Goal: Task Accomplishment & Management: Use online tool/utility

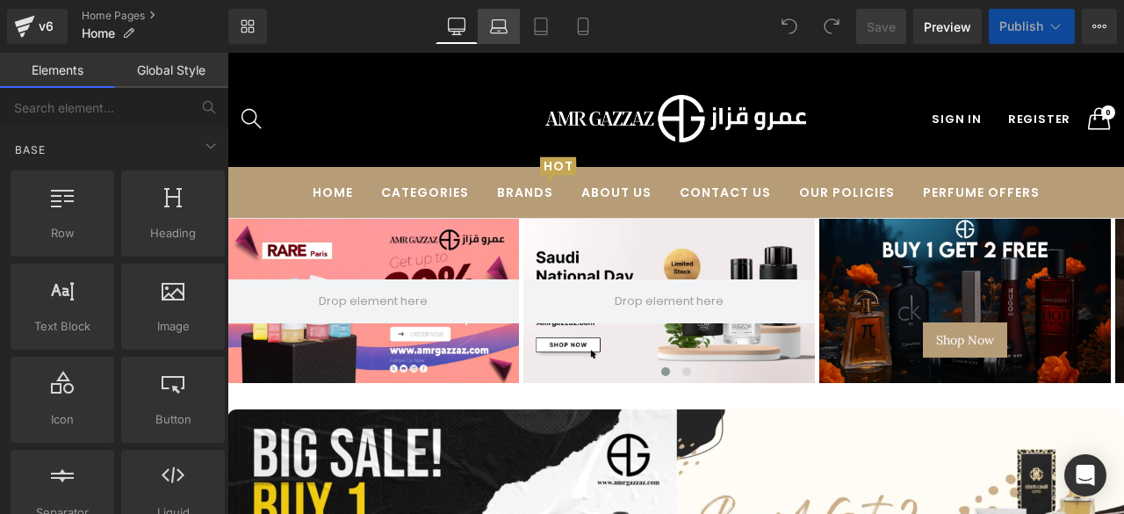
click at [499, 34] on icon at bounding box center [499, 27] width 18 height 18
click at [451, 27] on icon at bounding box center [457, 27] width 18 height 18
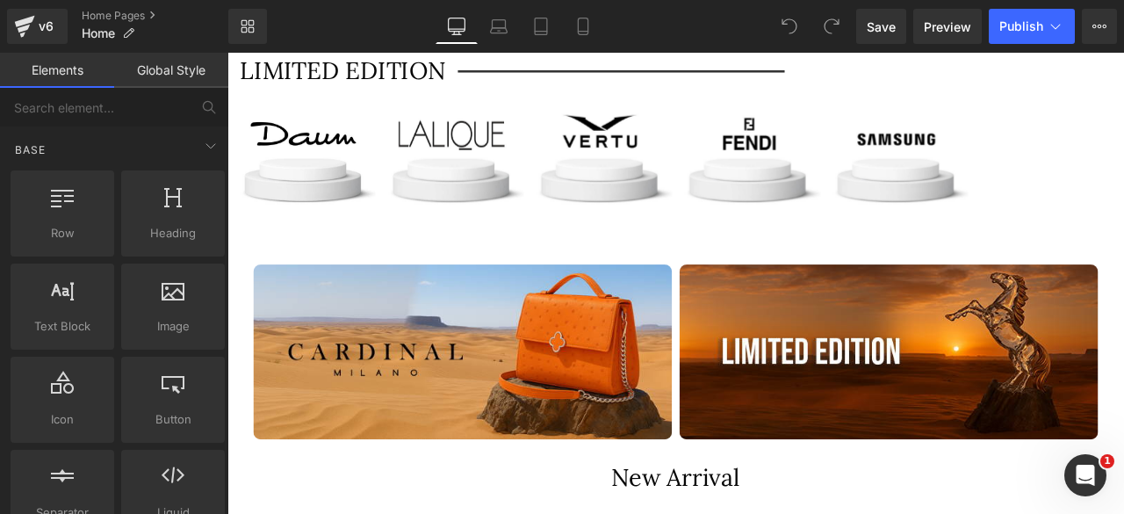
scroll to position [8096, 0]
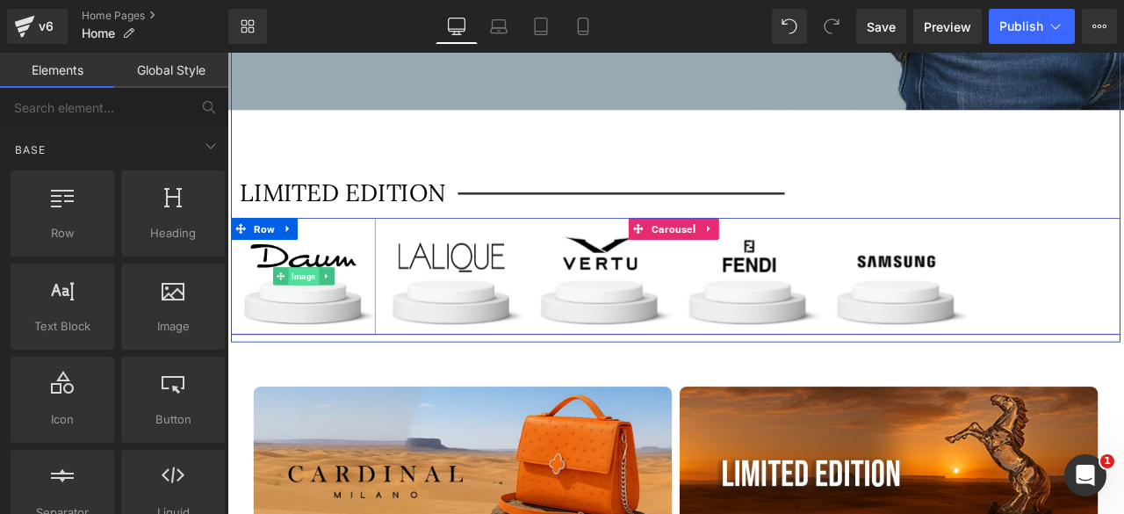
click at [314, 308] on span "Image" at bounding box center [317, 318] width 36 height 21
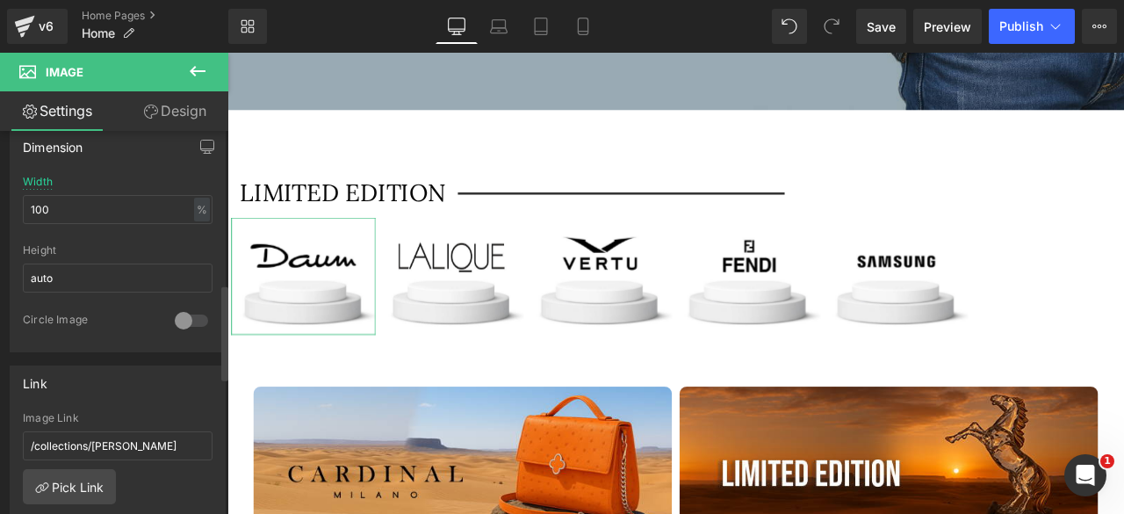
scroll to position [630, 0]
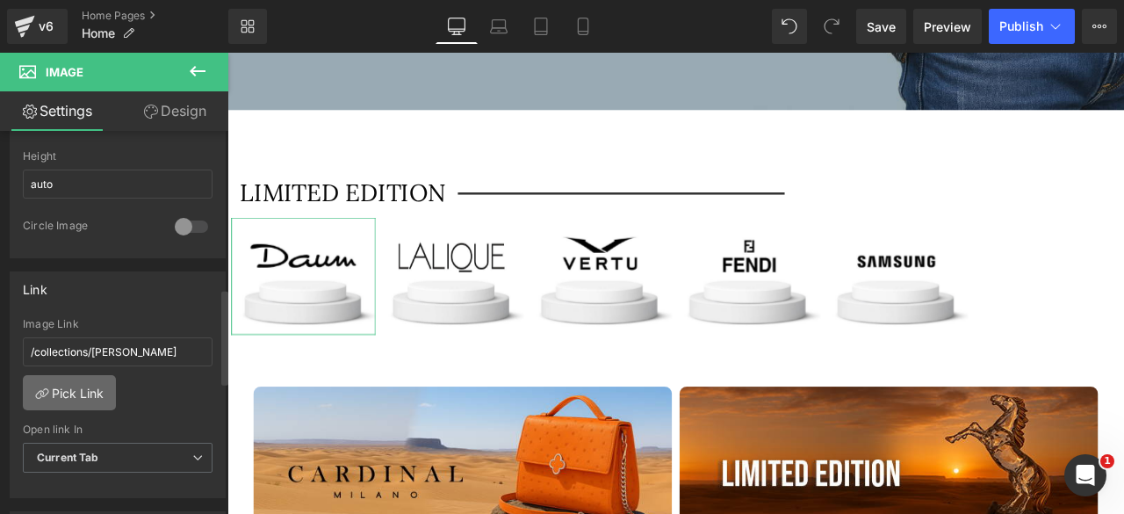
click at [68, 378] on link "Pick Link" at bounding box center [69, 392] width 93 height 35
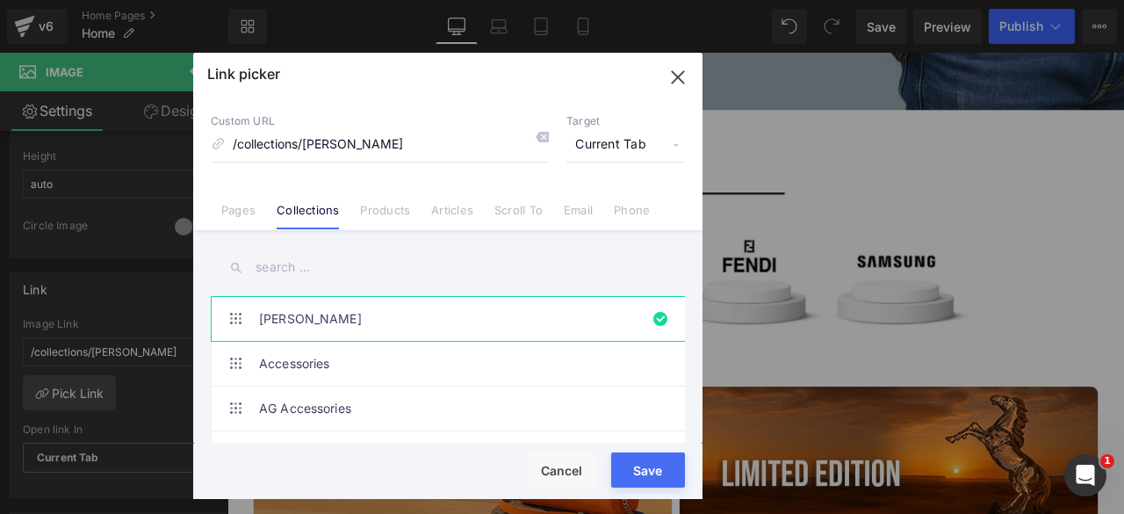
click at [287, 262] on input "text" at bounding box center [448, 268] width 474 height 40
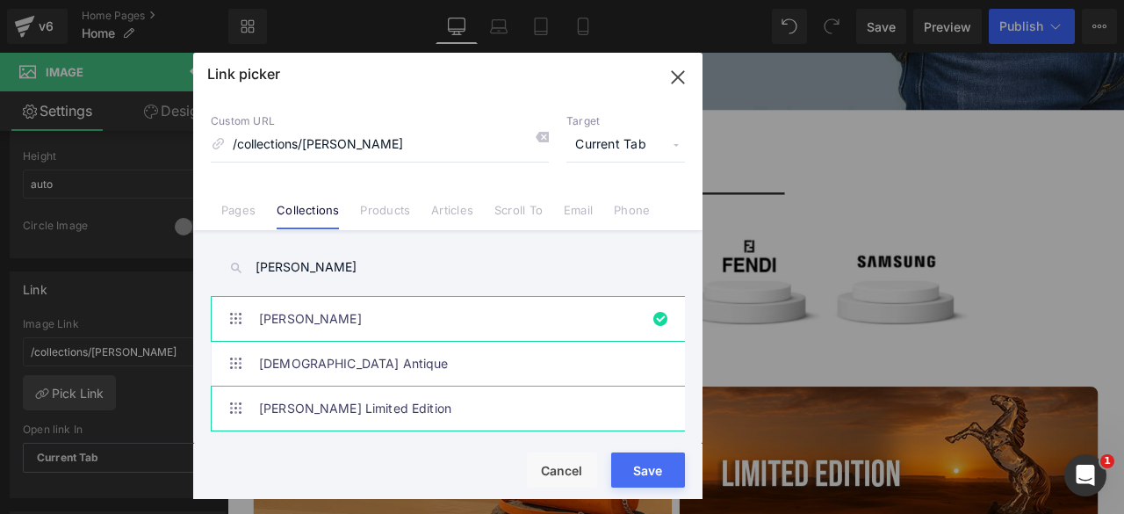
type input "[PERSON_NAME]"
click at [341, 411] on link "[PERSON_NAME] Limited Edition" at bounding box center [452, 408] width 386 height 44
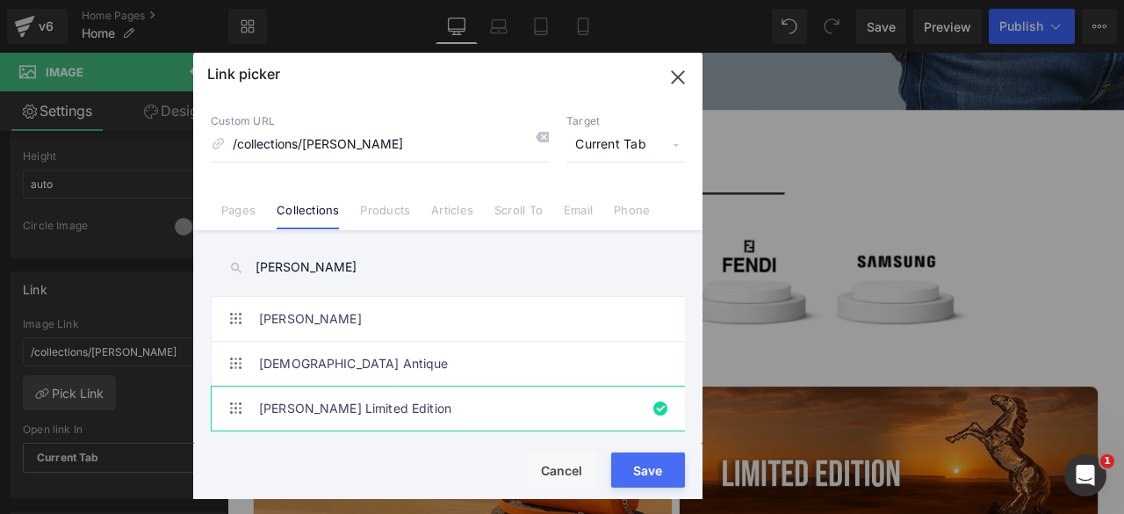
click at [636, 335] on button "Save" at bounding box center [531, 240] width 1054 height 187
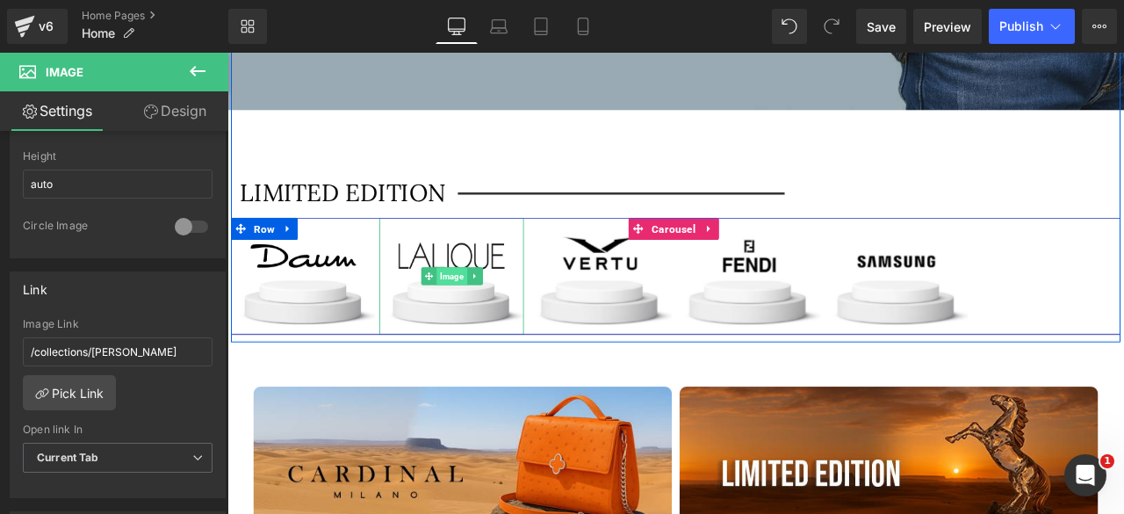
click at [490, 307] on span "Image" at bounding box center [493, 317] width 36 height 21
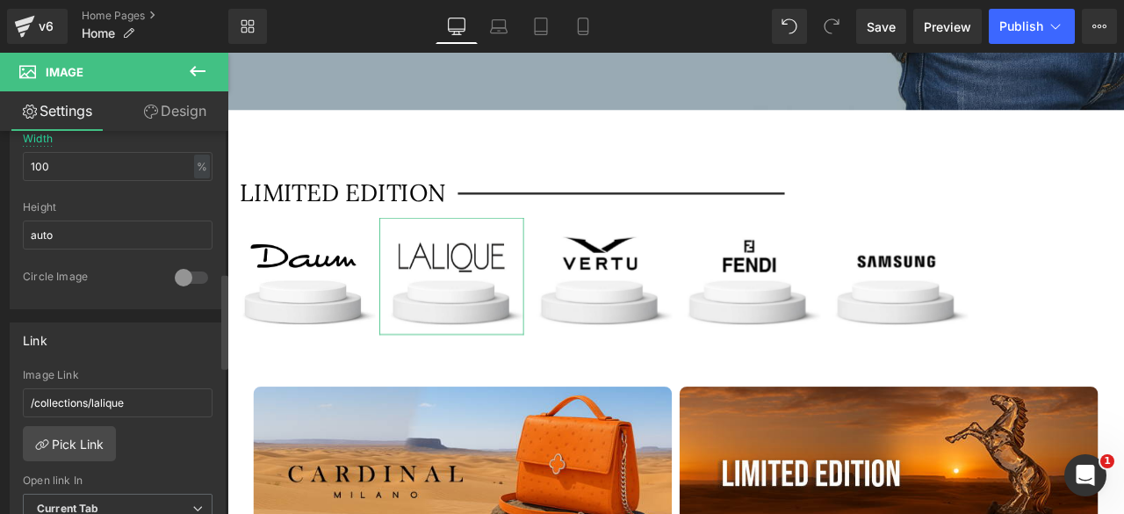
scroll to position [582, 0]
click at [65, 432] on link "Pick Link" at bounding box center [69, 440] width 93 height 35
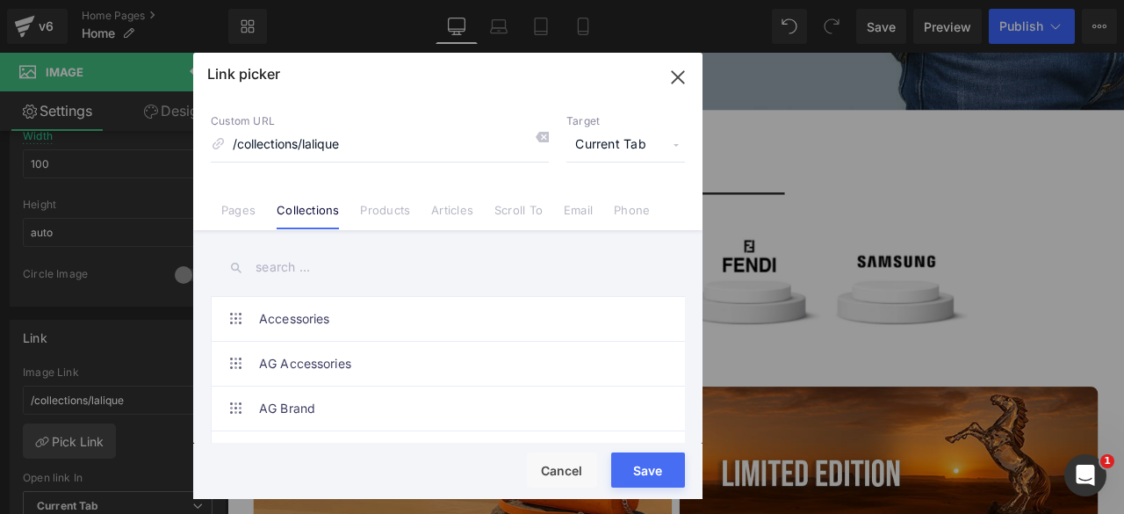
click at [282, 260] on input "text" at bounding box center [448, 268] width 474 height 40
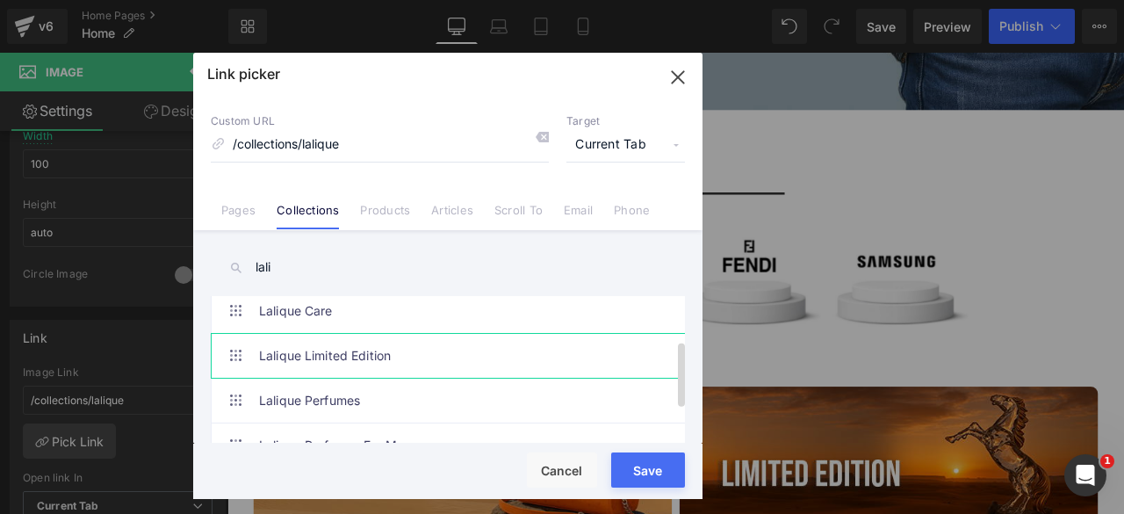
type input "lali"
click at [384, 347] on link "Lalique Limited Edition" at bounding box center [452, 356] width 386 height 44
click at [634, 466] on button "Save" at bounding box center [648, 469] width 74 height 35
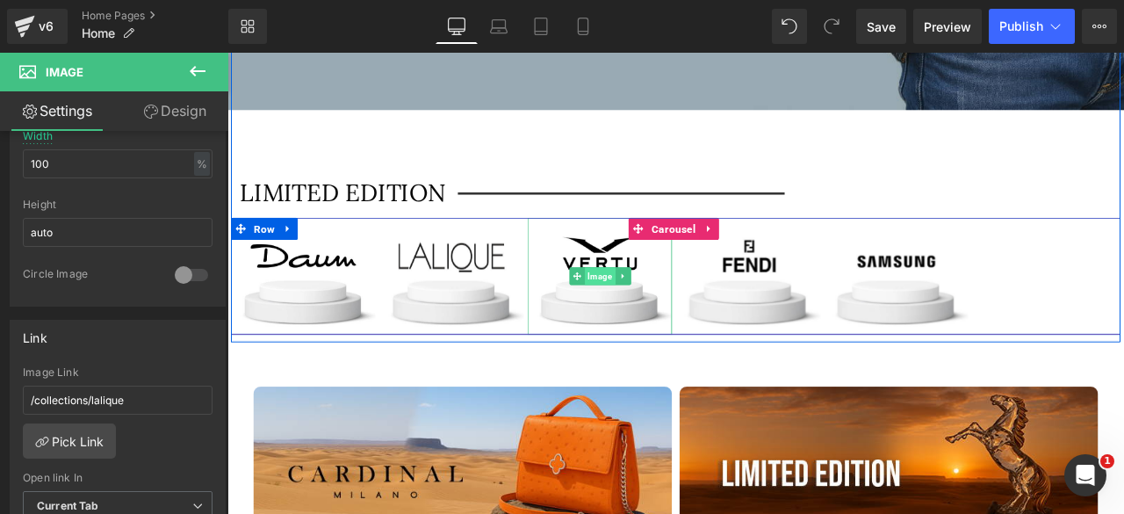
click at [668, 307] on span "Image" at bounding box center [669, 317] width 36 height 21
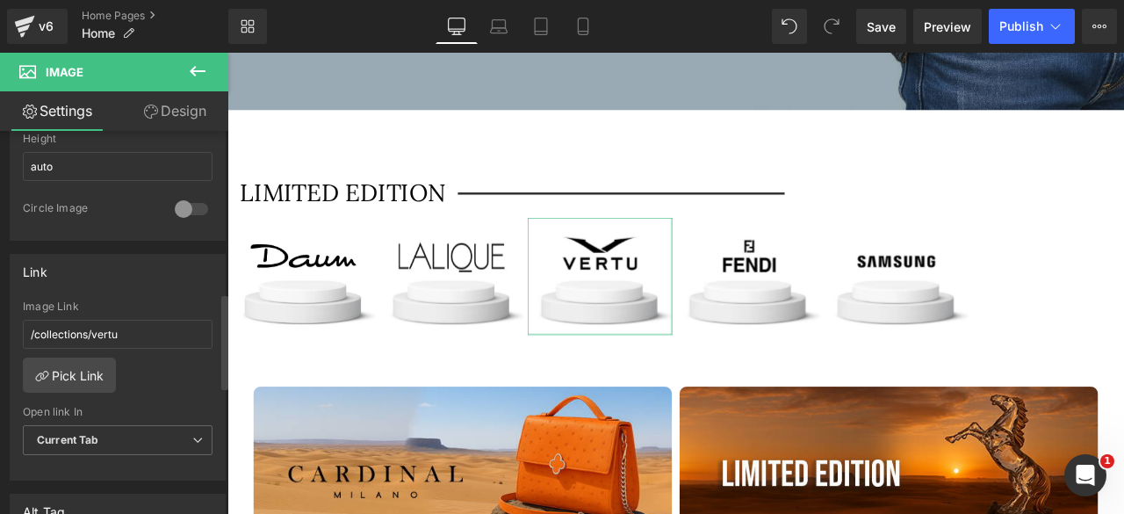
scroll to position [649, 0]
click at [72, 364] on link "Pick Link" at bounding box center [69, 373] width 93 height 35
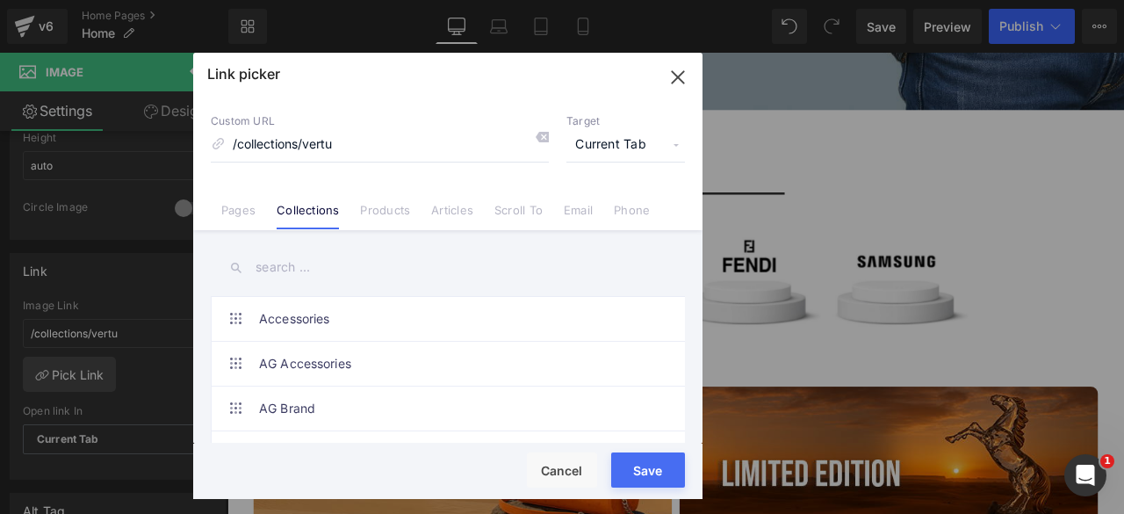
click at [276, 268] on input "text" at bounding box center [448, 268] width 474 height 40
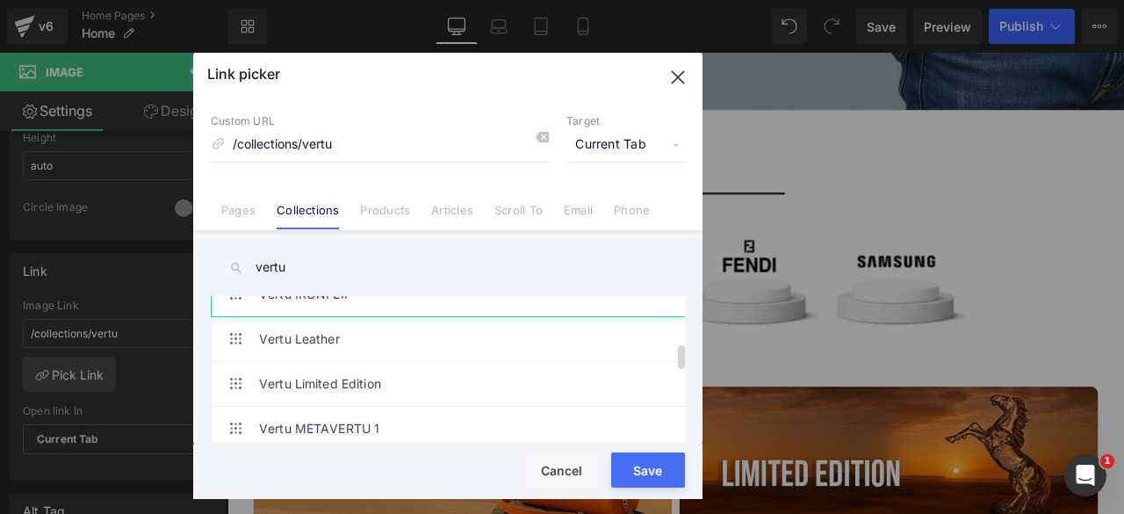
scroll to position [300, 0]
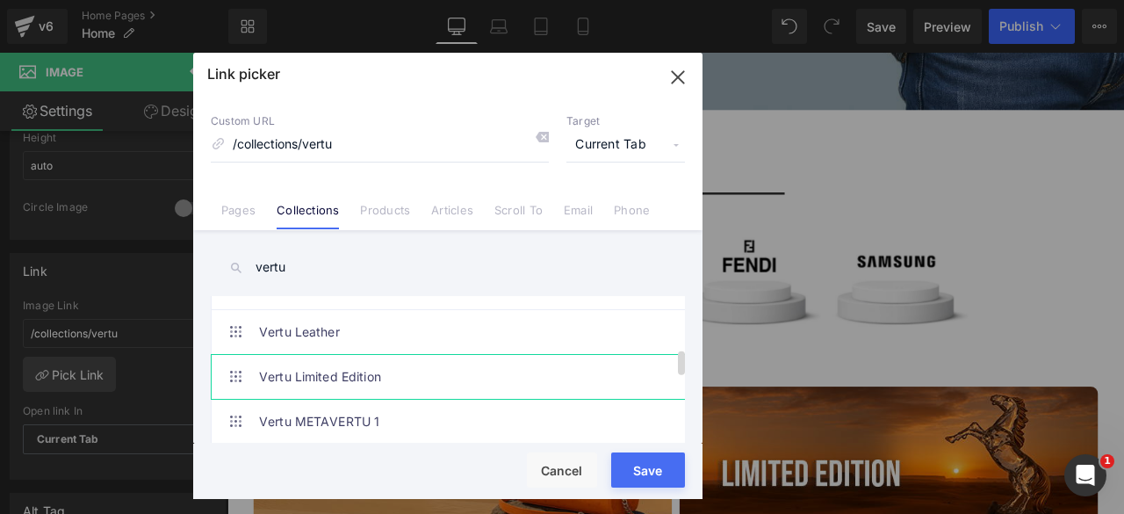
type input "vertu"
click at [0, 0] on link "Vertu Limited Edition" at bounding box center [0, 0] width 0 height 0
click at [651, 471] on button "Save" at bounding box center [648, 469] width 74 height 35
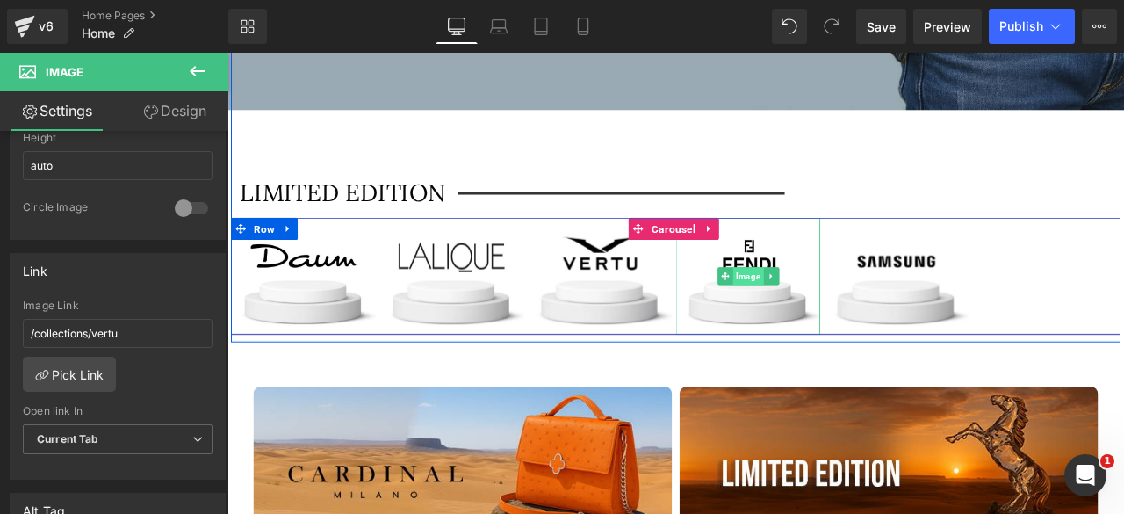
click at [845, 307] on span "Image" at bounding box center [844, 317] width 36 height 21
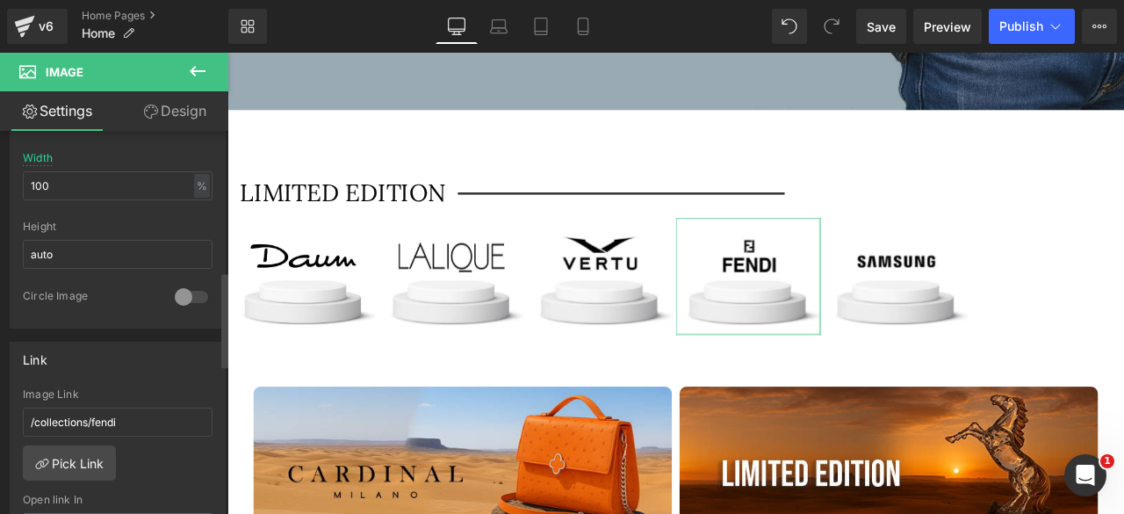
scroll to position [562, 0]
click at [52, 443] on link "Pick Link" at bounding box center [69, 460] width 93 height 35
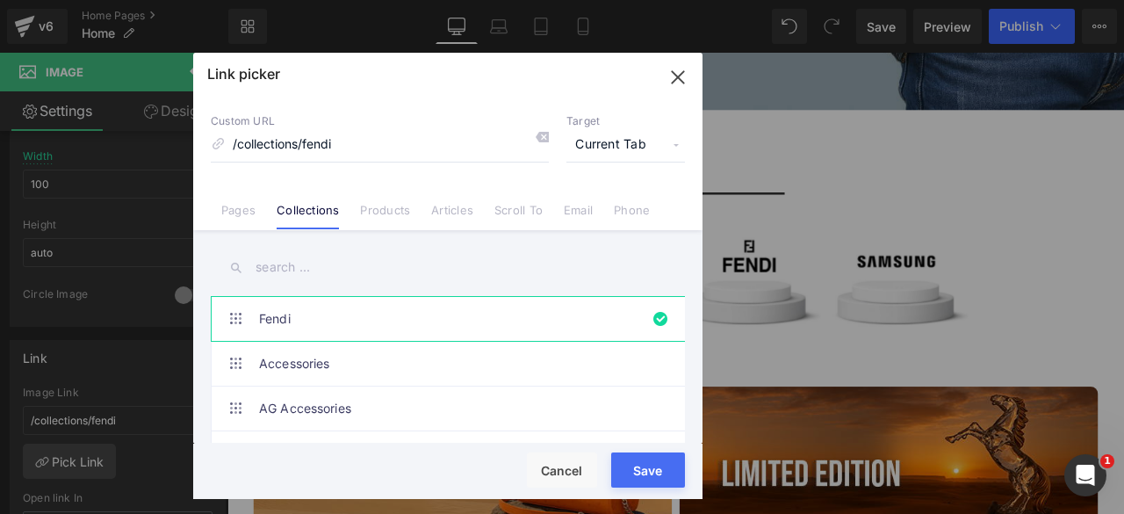
click at [290, 267] on input "text" at bounding box center [448, 268] width 474 height 40
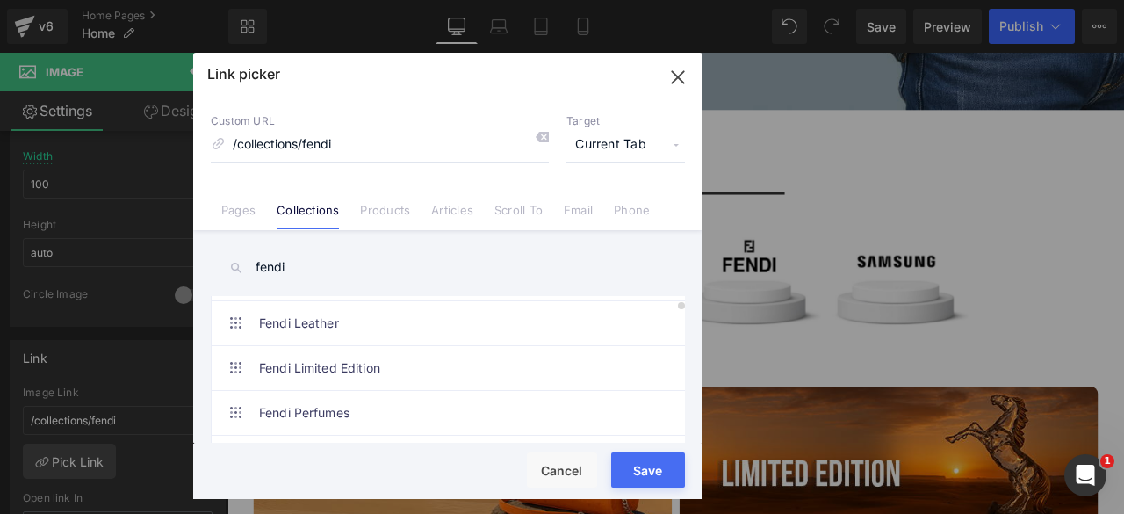
scroll to position [186, 0]
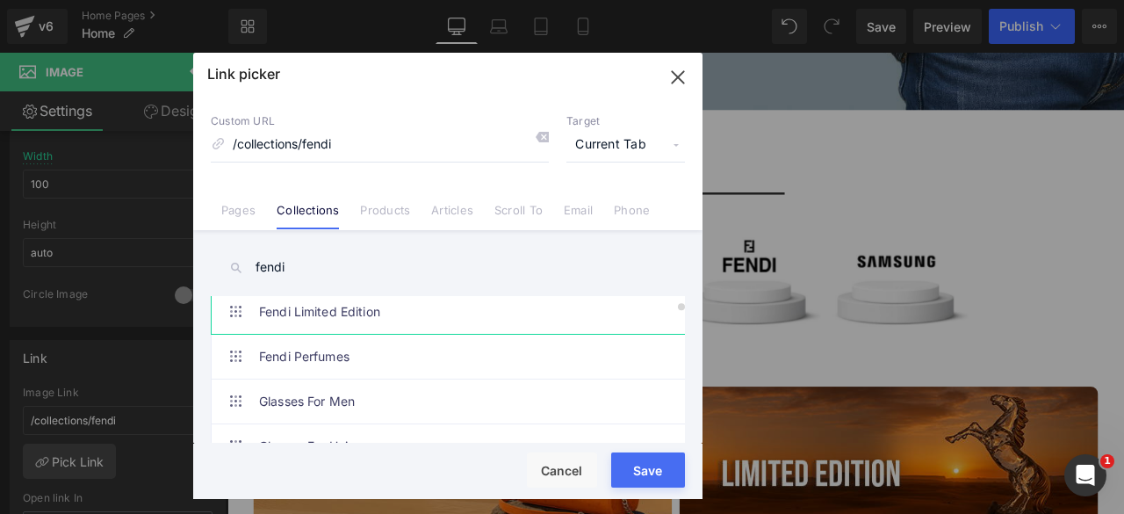
type input "fendi"
click at [379, 310] on link "Fendi Limited Edition" at bounding box center [452, 312] width 386 height 44
click at [640, 473] on button "Save" at bounding box center [648, 469] width 74 height 35
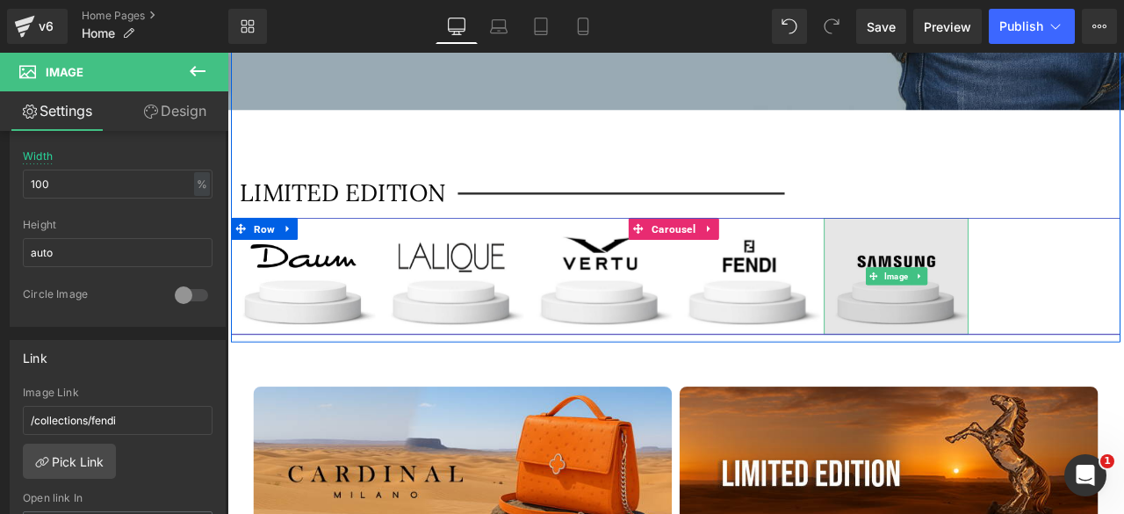
click at [1022, 291] on img at bounding box center [1019, 317] width 171 height 139
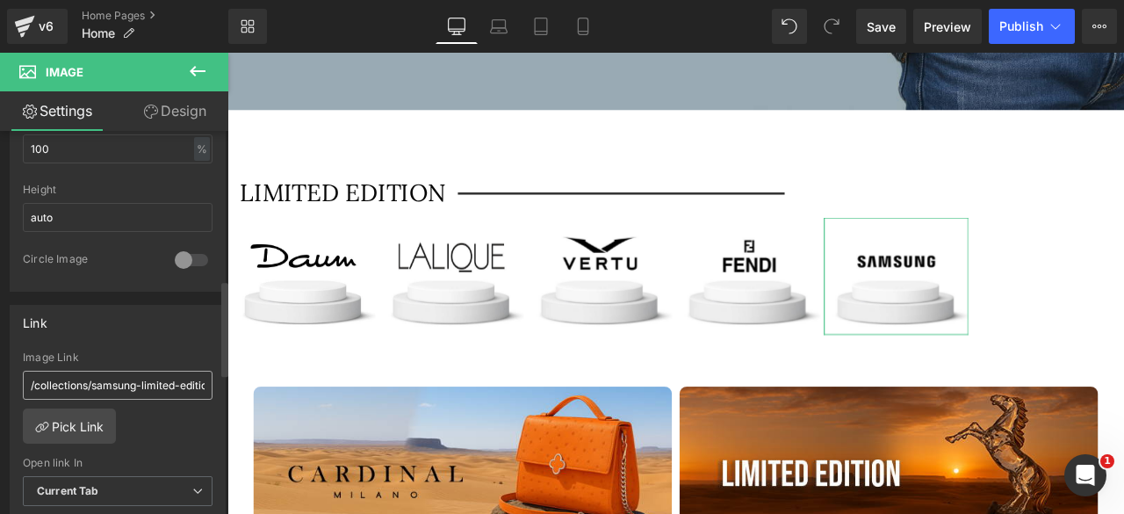
scroll to position [0, 14]
click at [579, 26] on icon at bounding box center [583, 27] width 18 height 18
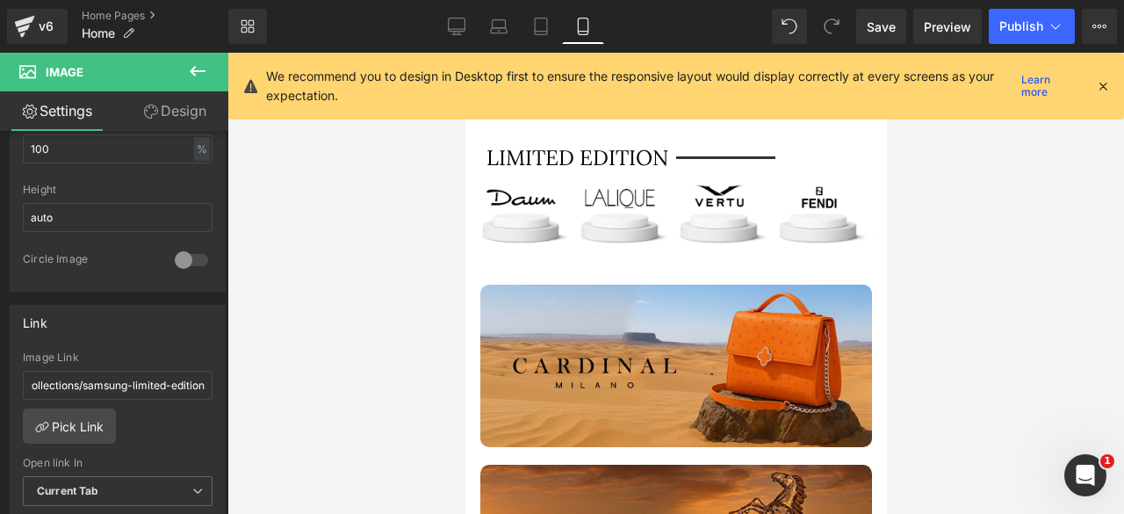
scroll to position [5261, 0]
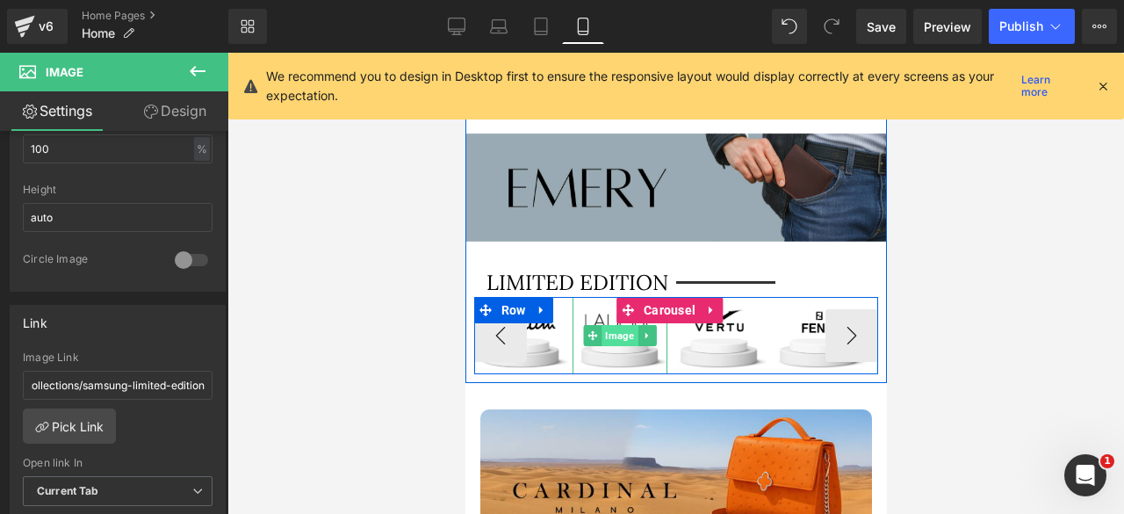
click at [615, 325] on span "Image" at bounding box center [619, 335] width 36 height 21
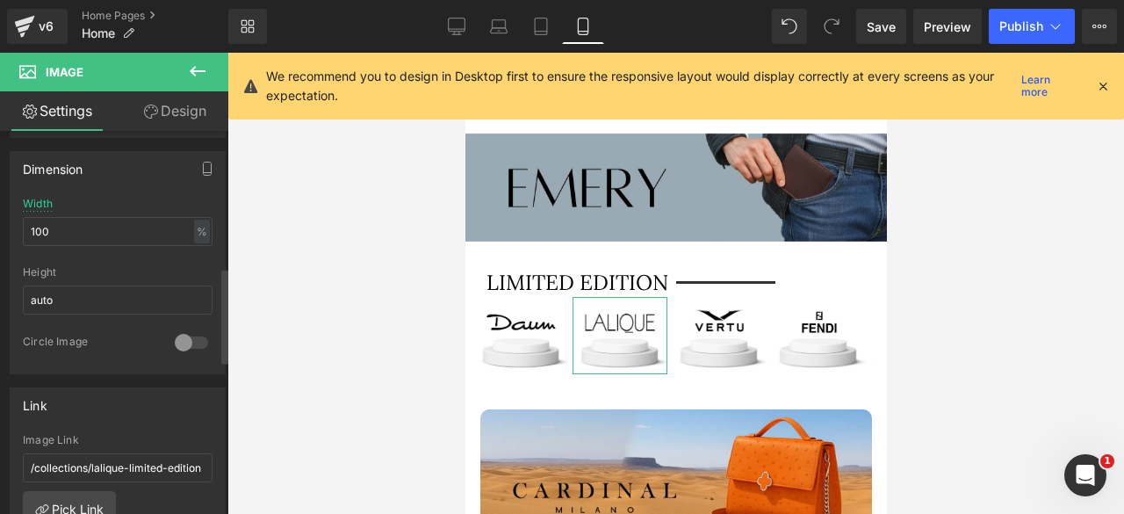
scroll to position [556, 0]
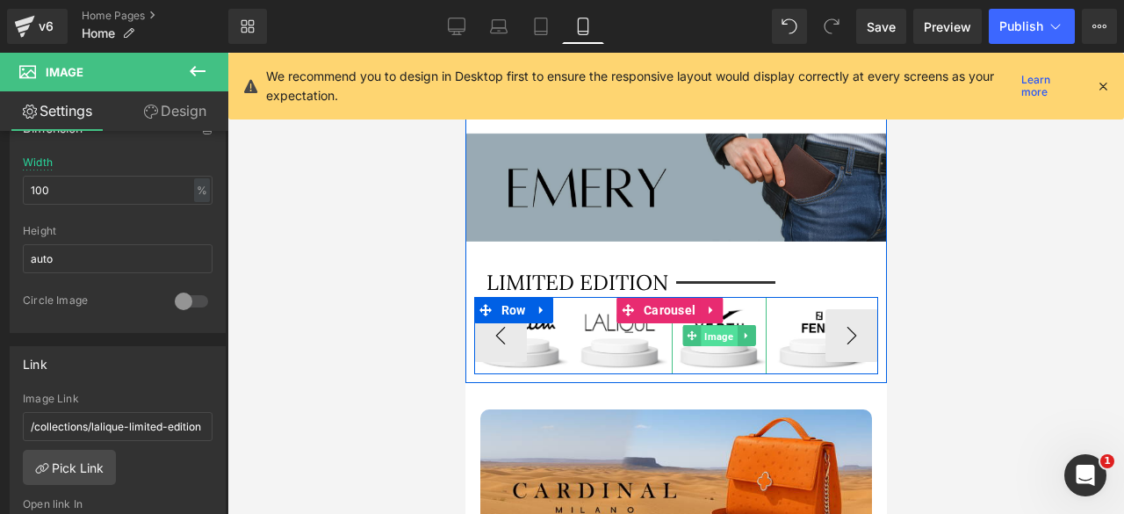
click at [718, 326] on span "Image" at bounding box center [718, 336] width 36 height 21
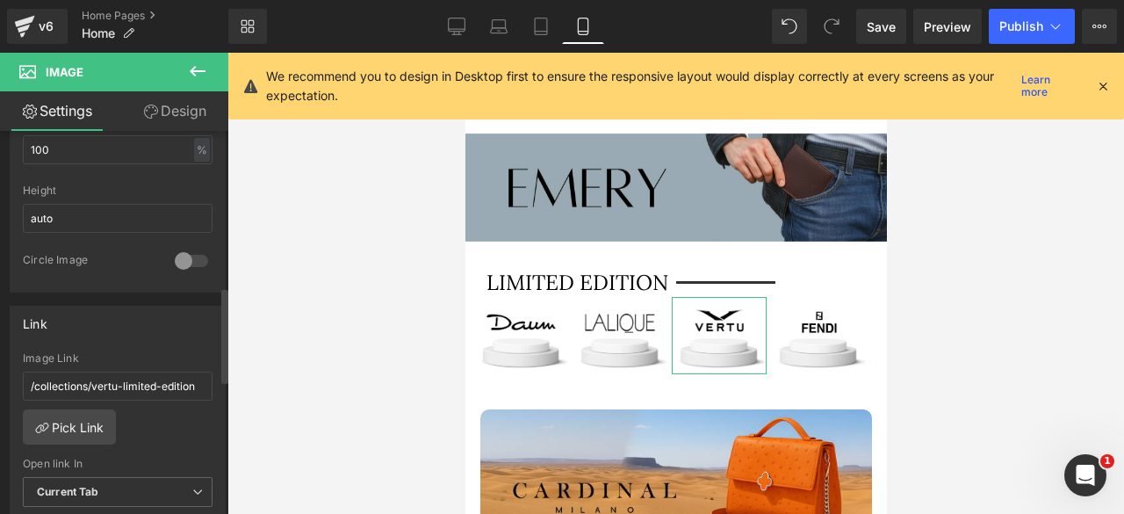
scroll to position [631, 0]
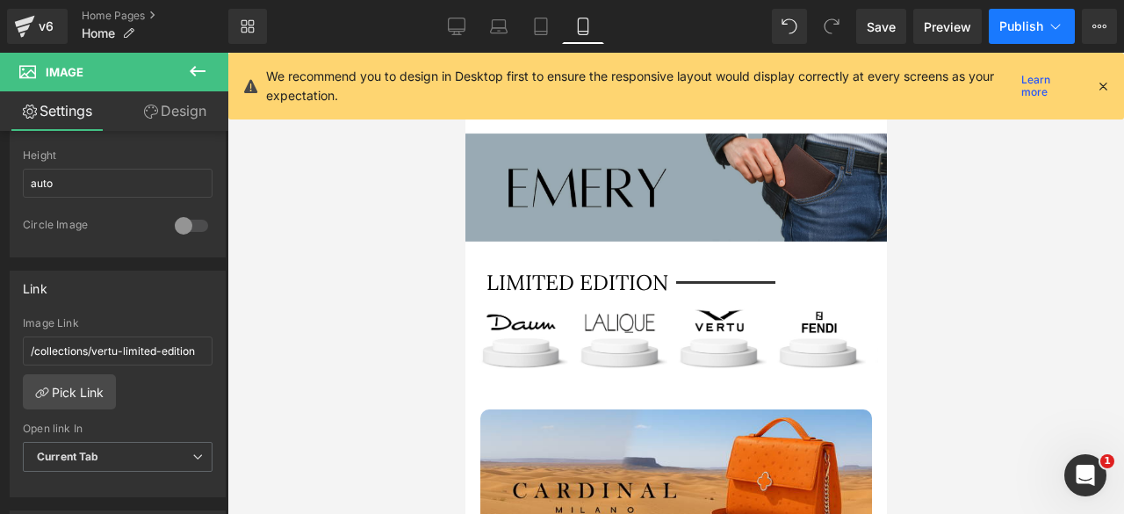
click at [1017, 31] on span "Publish" at bounding box center [1021, 26] width 44 height 14
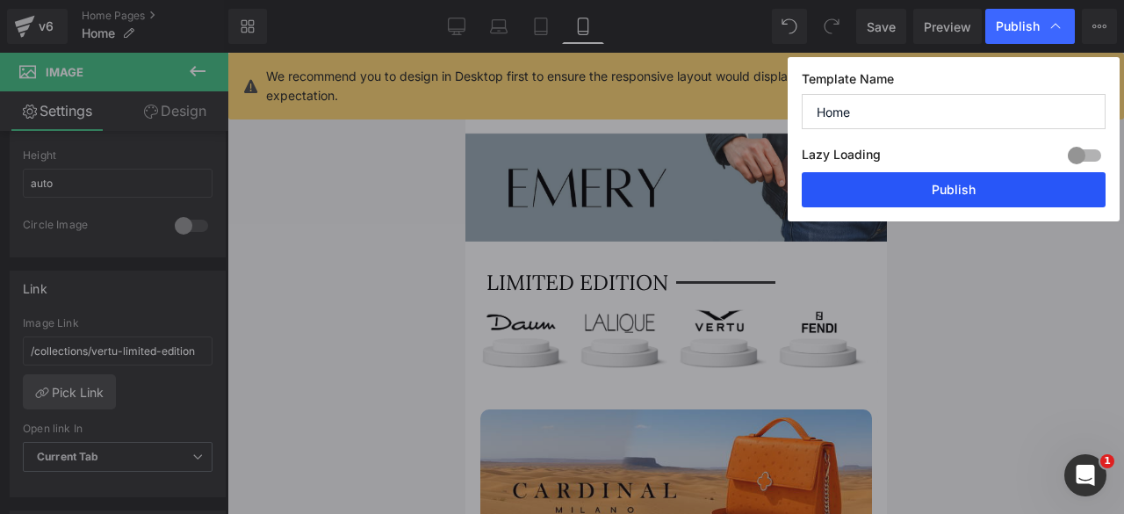
click at [960, 188] on button "Publish" at bounding box center [954, 189] width 304 height 35
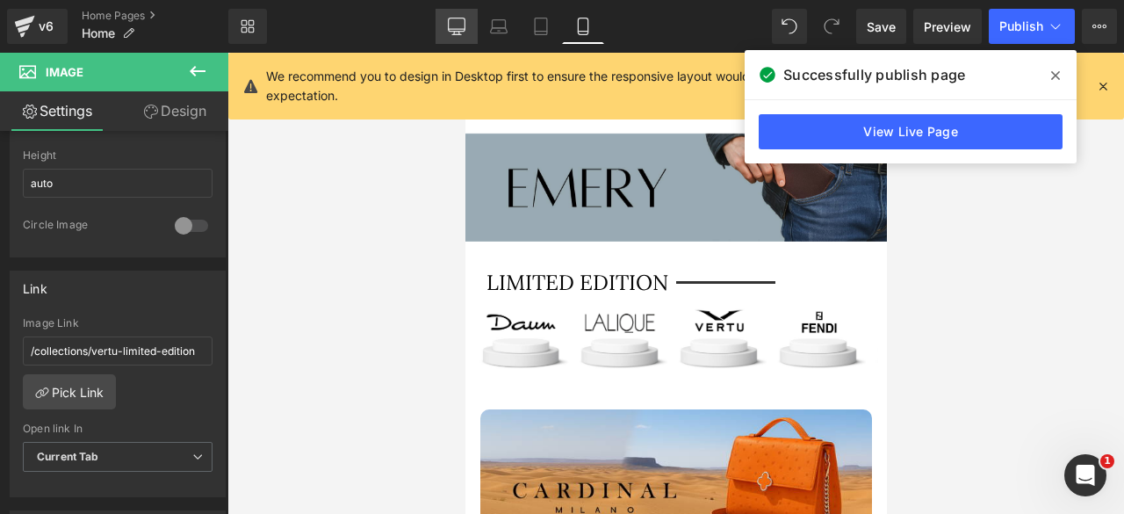
click at [455, 20] on icon at bounding box center [457, 27] width 18 height 18
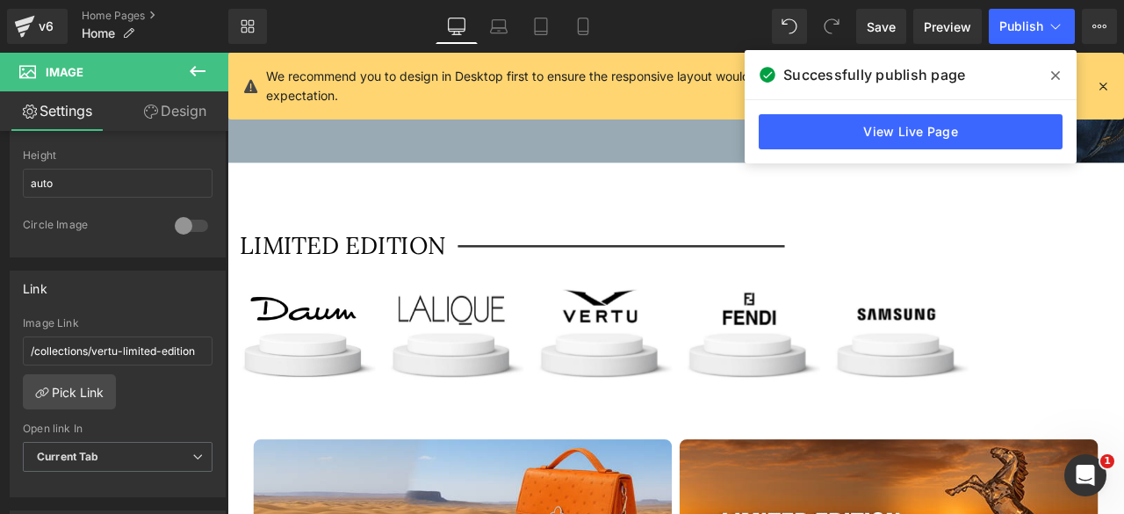
scroll to position [8097, 0]
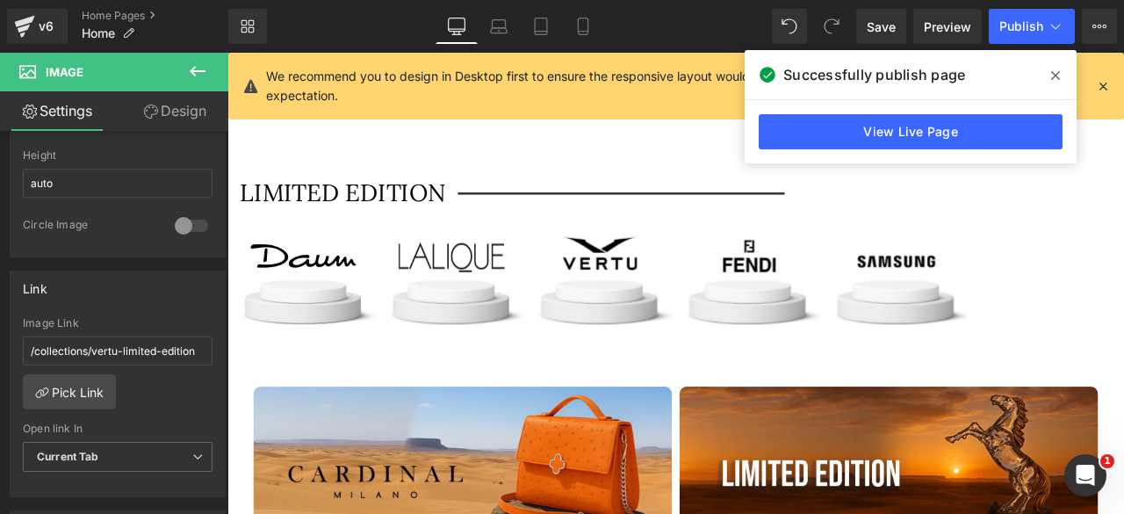
click at [0, 0] on icon at bounding box center [0, 0] width 0 height 0
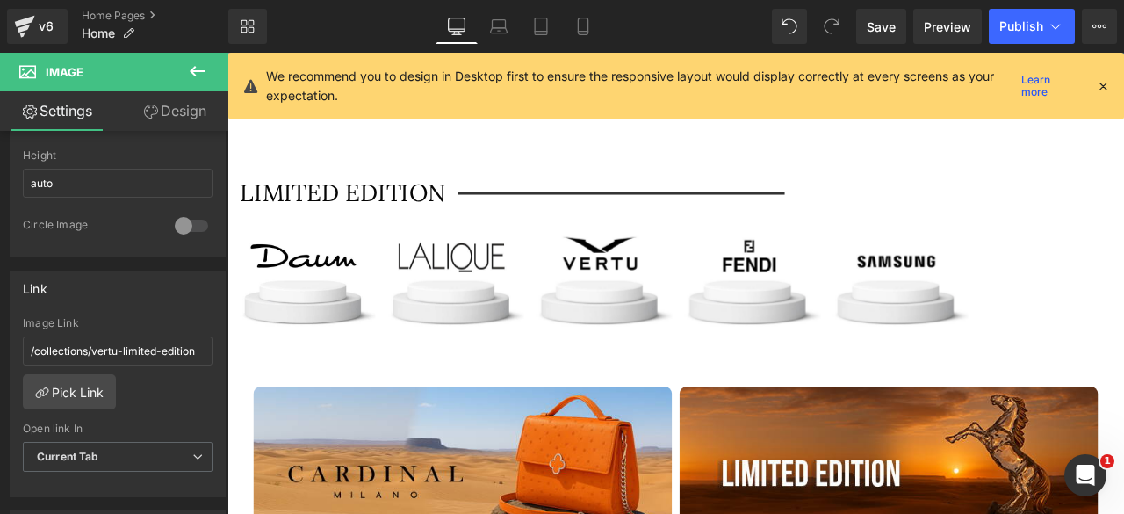
click at [1105, 87] on icon at bounding box center [1103, 86] width 16 height 16
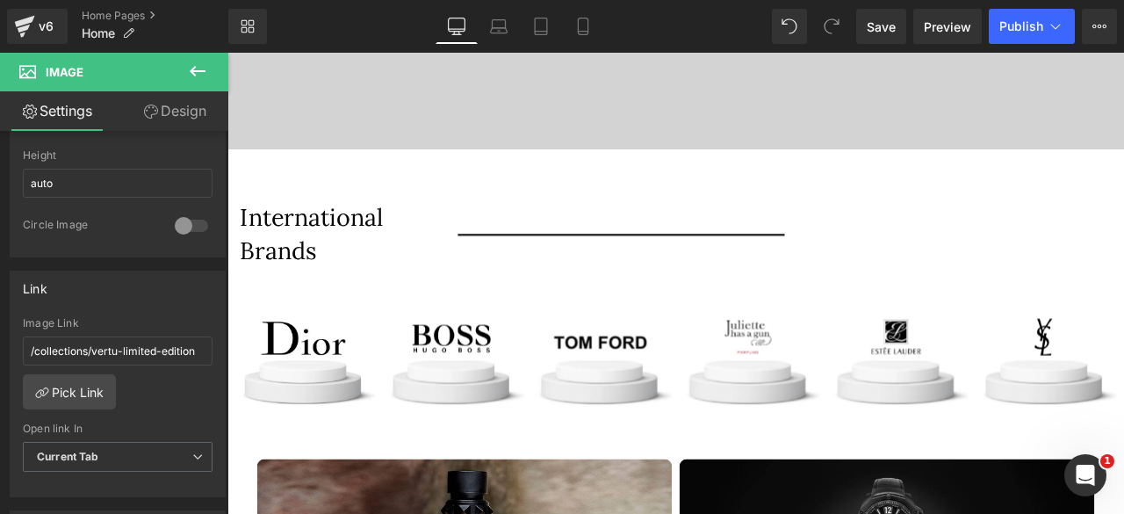
scroll to position [6863, 0]
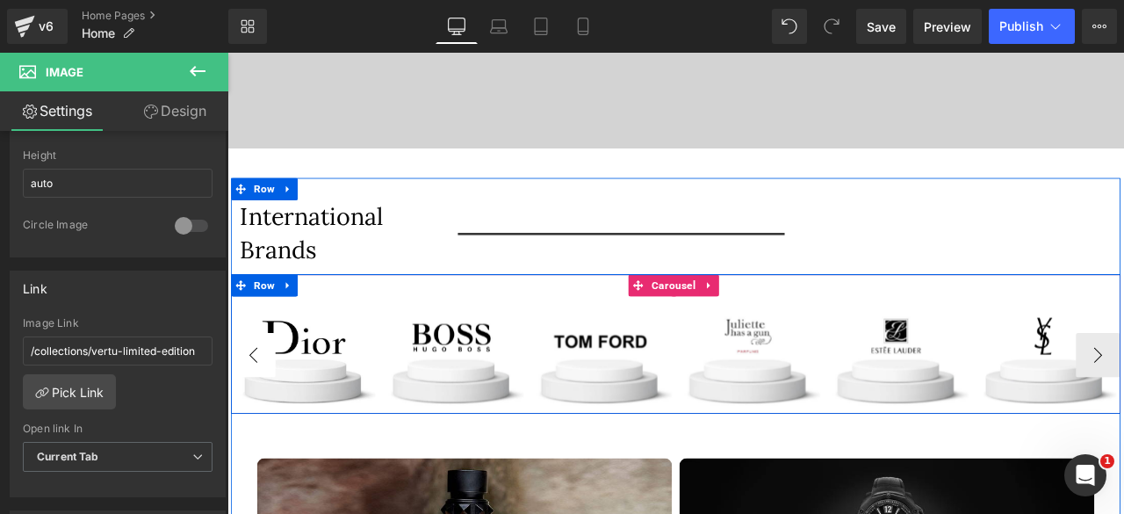
click at [252, 396] on button "‹" at bounding box center [258, 411] width 53 height 53
click at [834, 400] on span "Image" at bounding box center [844, 410] width 36 height 21
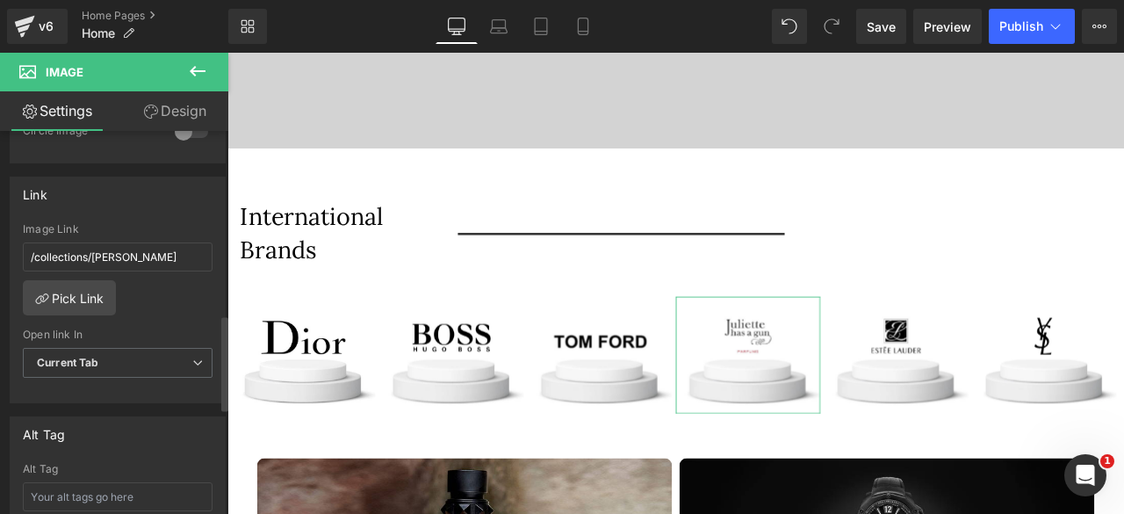
scroll to position [735, 0]
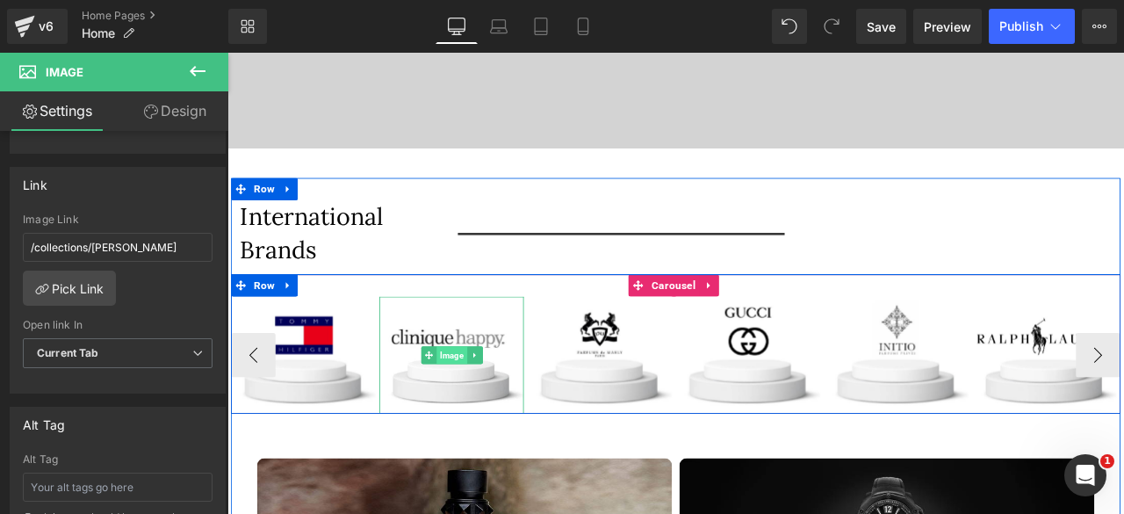
click at [488, 400] on span "Image" at bounding box center [493, 410] width 36 height 21
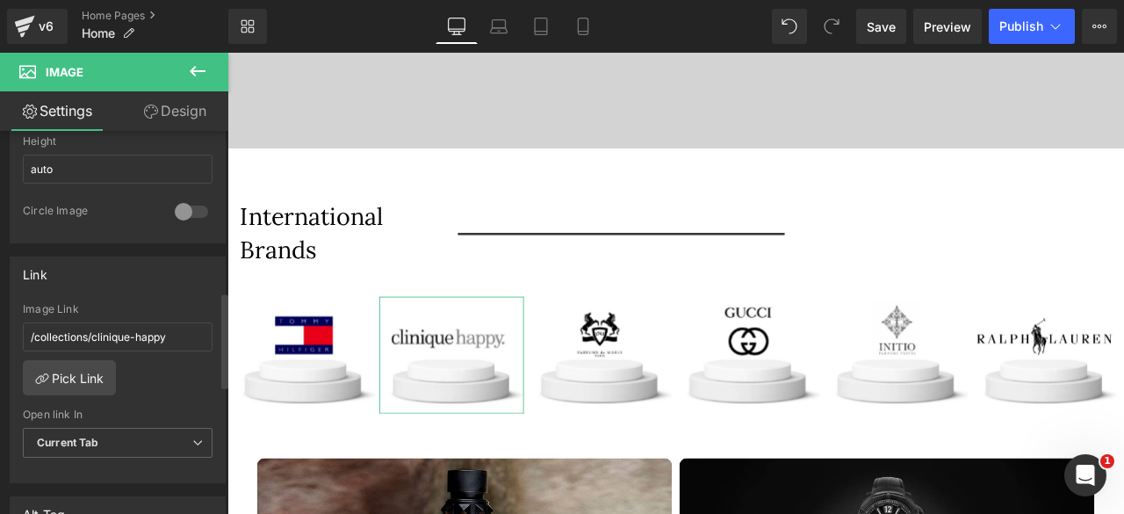
scroll to position [646, 0]
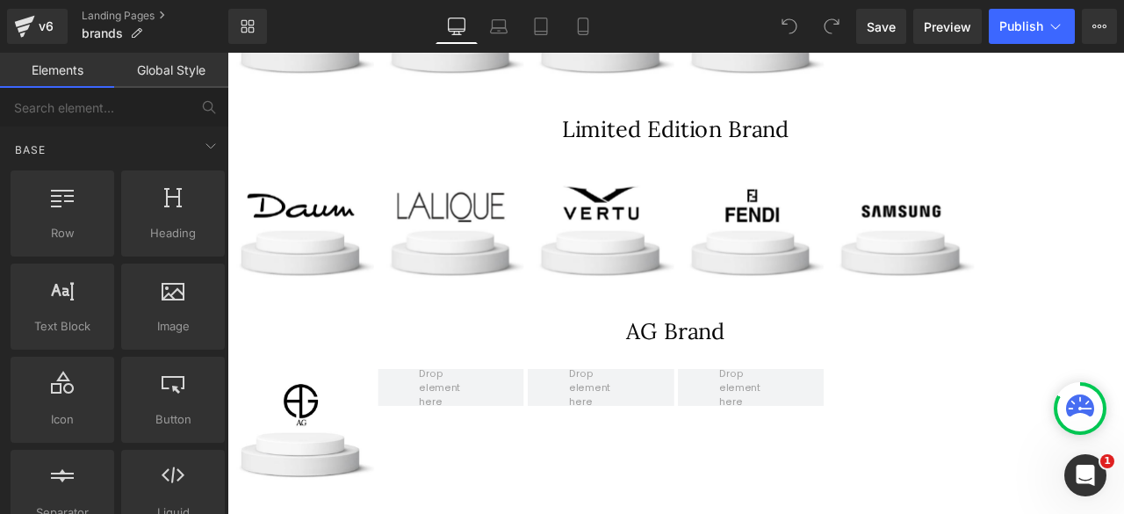
scroll to position [2782, 0]
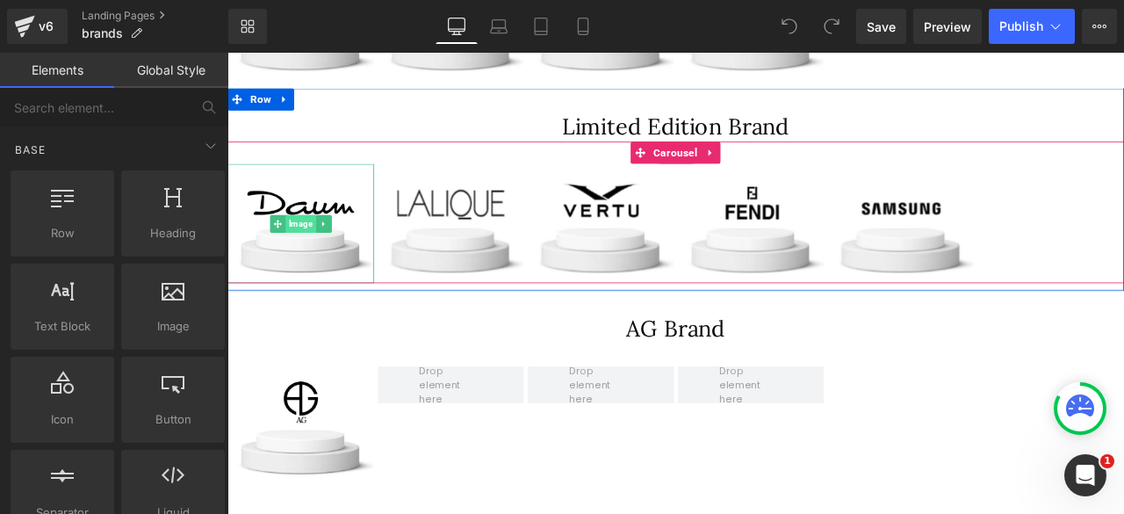
click at [301, 252] on span "Image" at bounding box center [314, 255] width 36 height 21
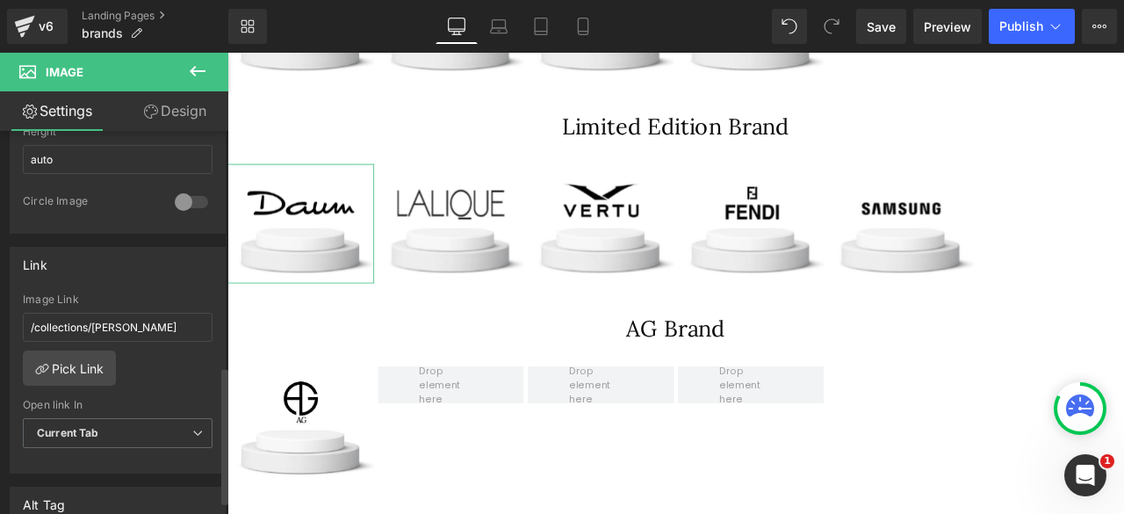
scroll to position [658, 0]
click at [65, 361] on link "Pick Link" at bounding box center [69, 365] width 93 height 35
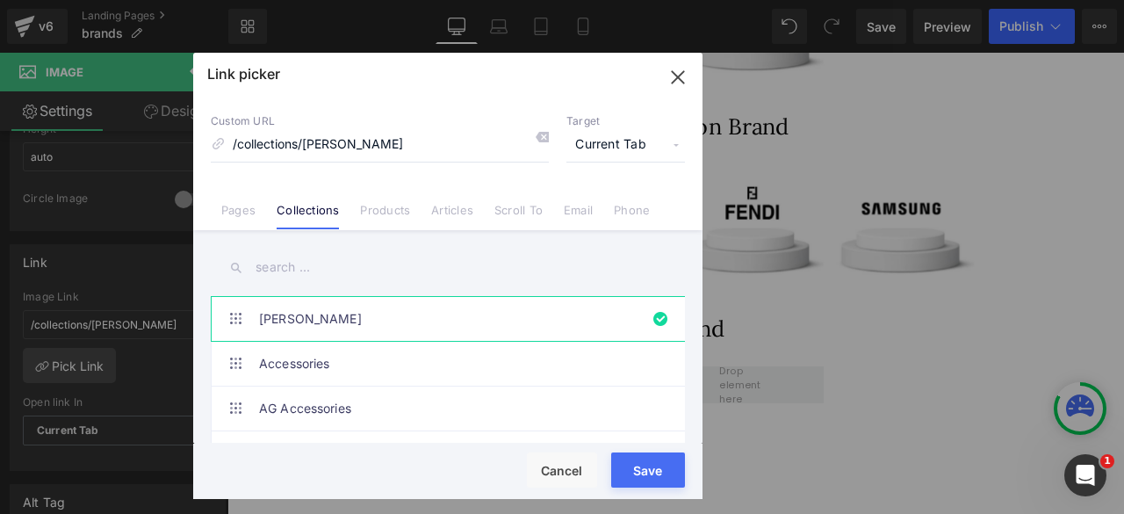
click at [0, 0] on input "text" at bounding box center [0, 0] width 0 height 0
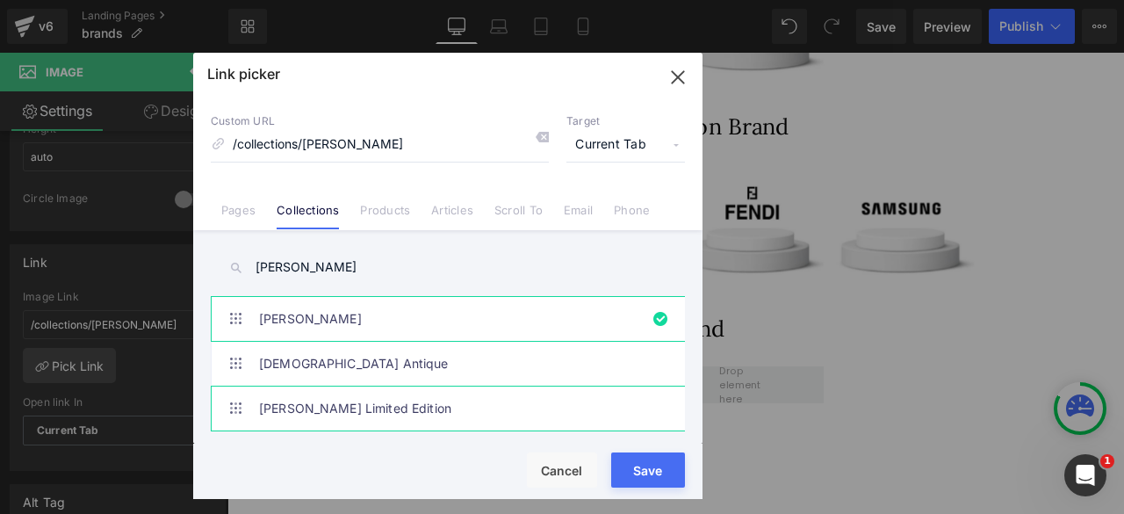
type input "[PERSON_NAME]"
click at [335, 396] on link "[PERSON_NAME] Limited Edition" at bounding box center [452, 408] width 386 height 44
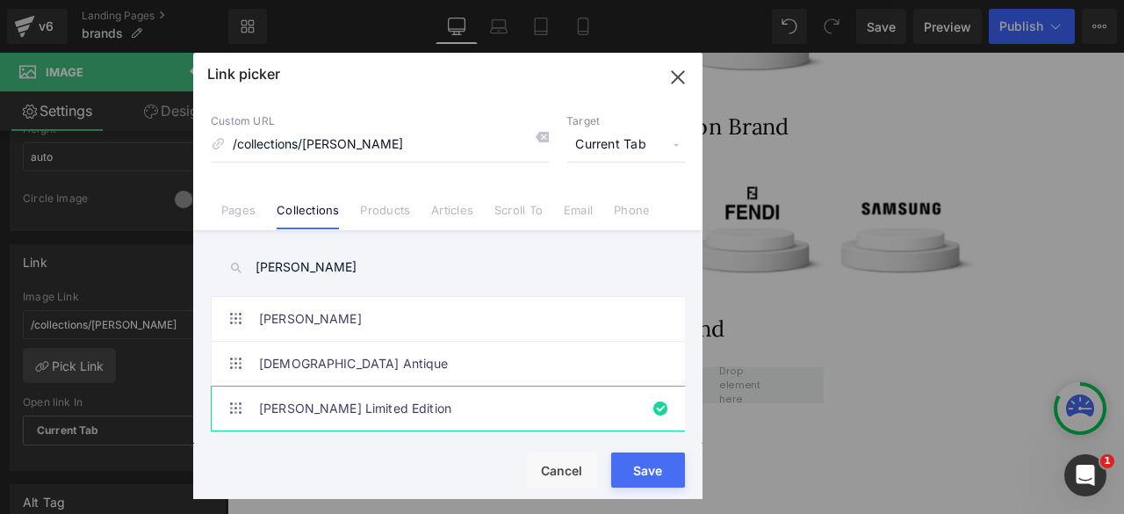
drag, startPoint x: 646, startPoint y: 471, endPoint x: 279, endPoint y: 201, distance: 455.3
click at [0, 0] on button "Save" at bounding box center [0, 0] width 0 height 0
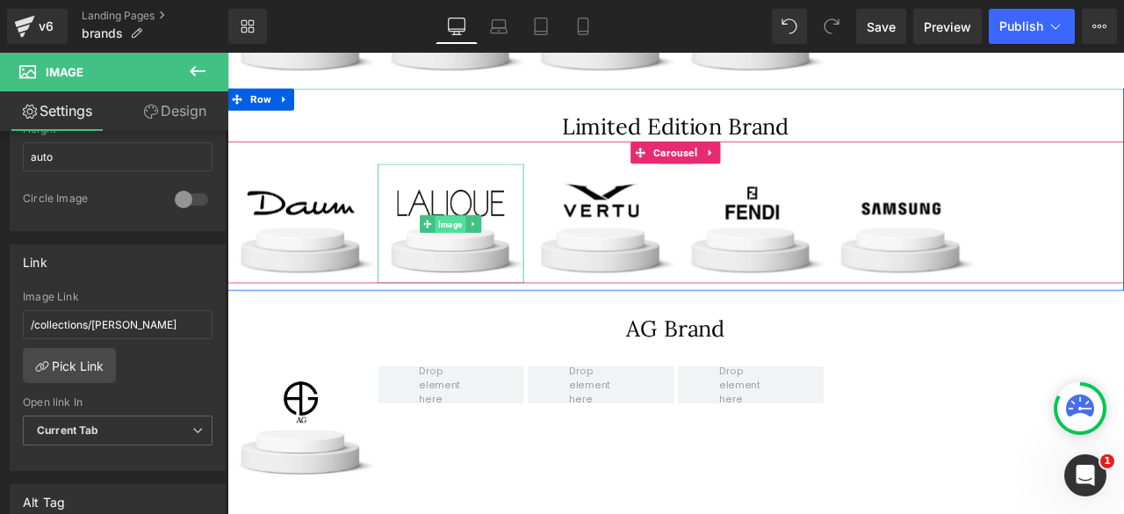
click at [483, 258] on span "Image" at bounding box center [492, 255] width 36 height 21
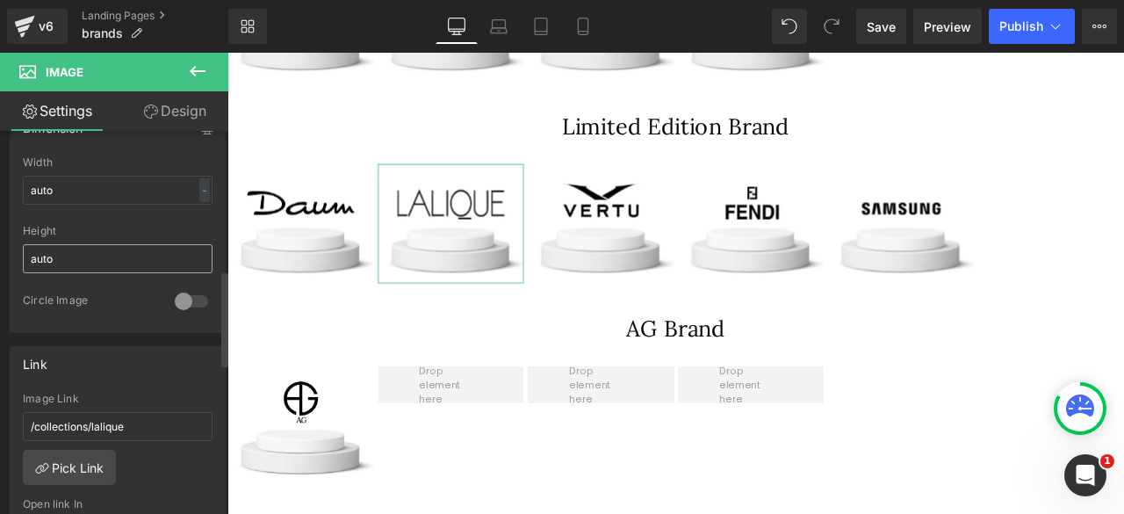
scroll to position [559, 0]
click at [71, 464] on link "Pick Link" at bounding box center [69, 463] width 93 height 35
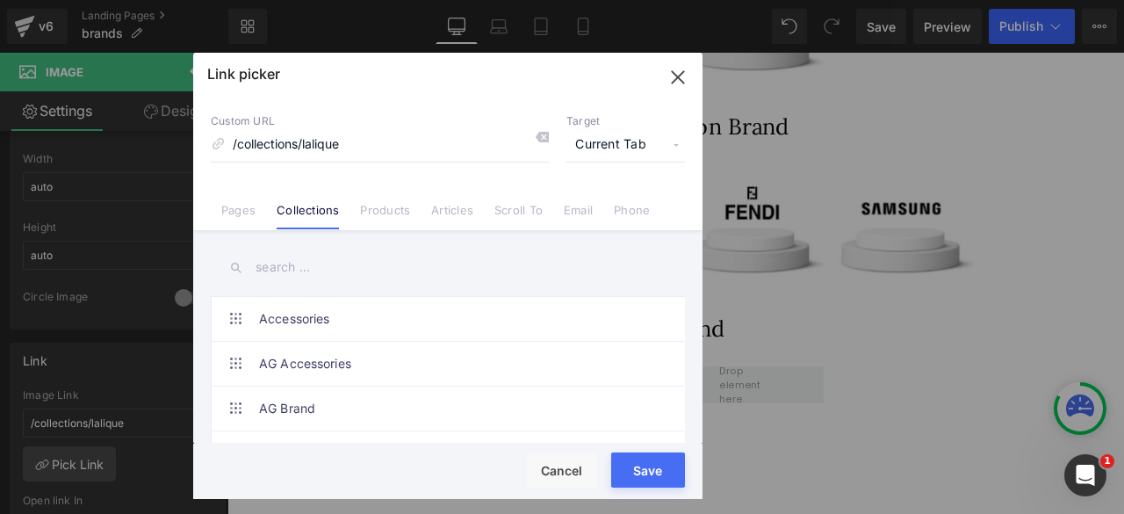
click at [276, 266] on input "text" at bounding box center [448, 268] width 474 height 40
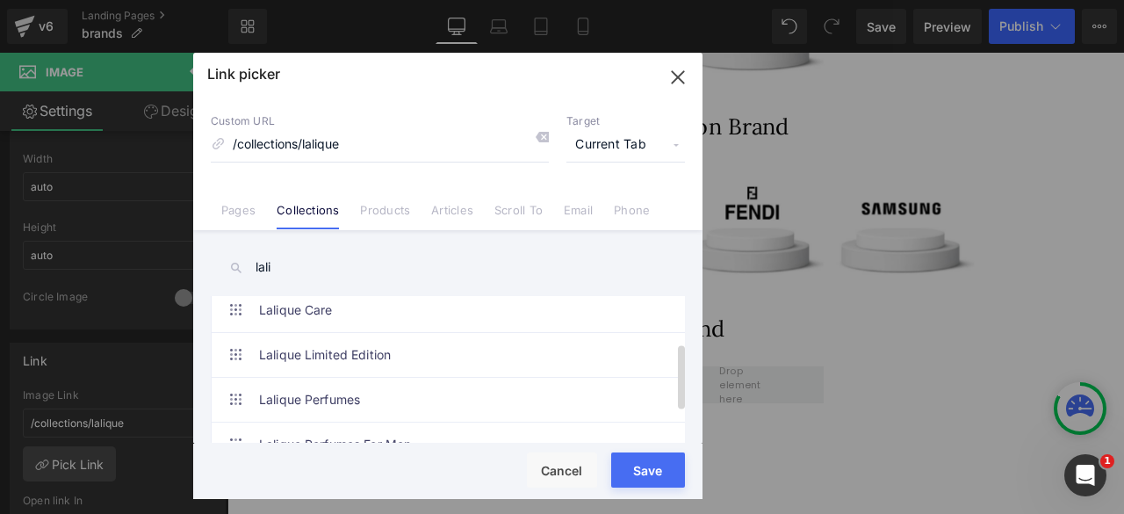
scroll to position [107, 0]
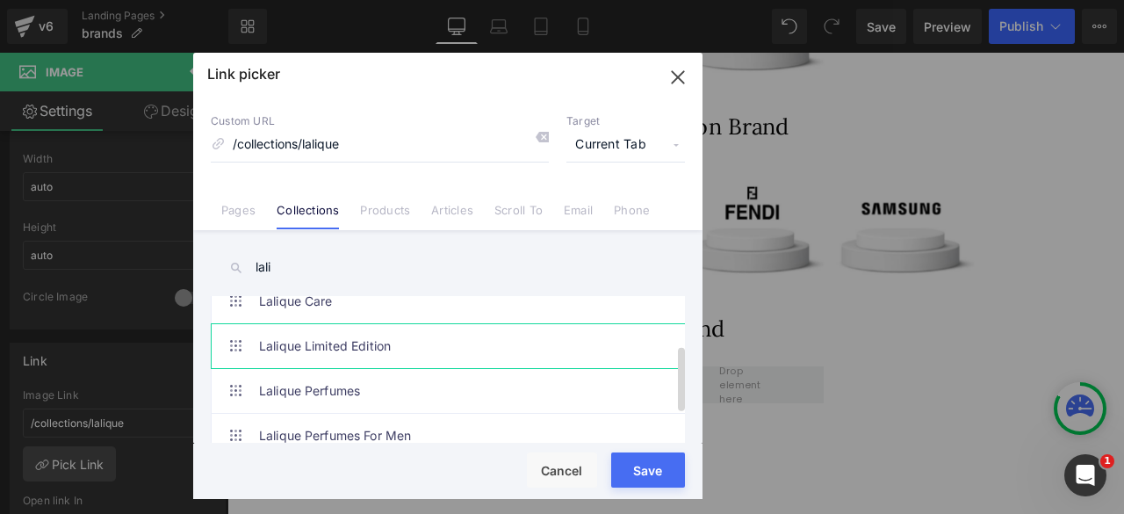
type input "lali"
click at [646, 468] on button "Save" at bounding box center [648, 469] width 74 height 35
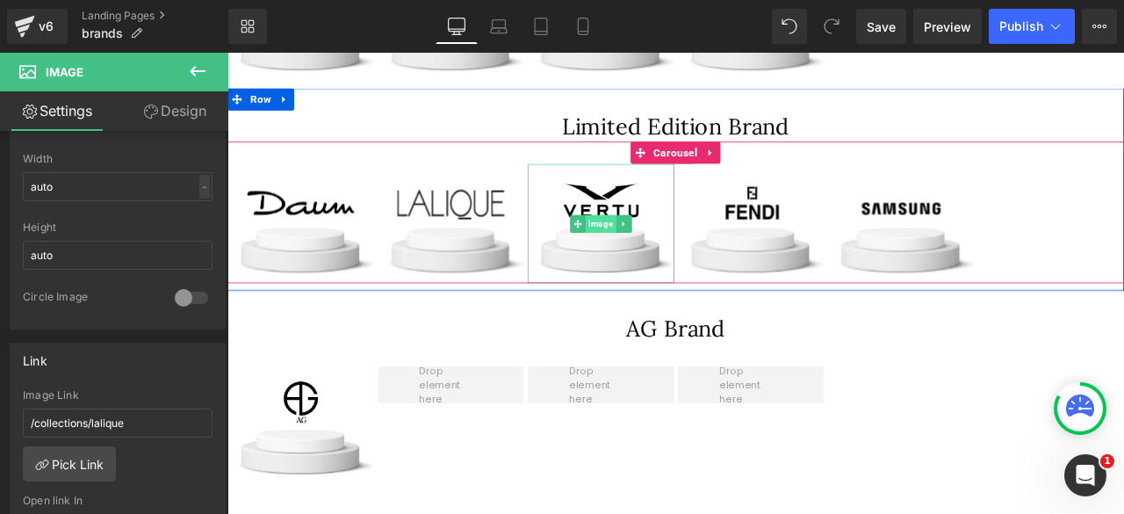
click at [660, 251] on span "Image" at bounding box center [669, 255] width 36 height 21
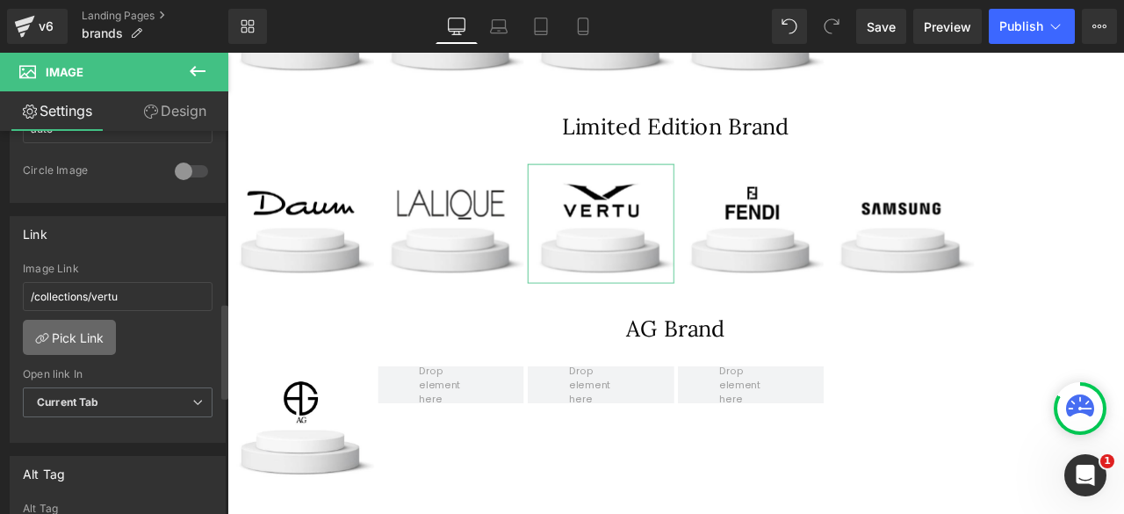
scroll to position [687, 0]
click at [58, 328] on link "Pick Link" at bounding box center [69, 336] width 93 height 35
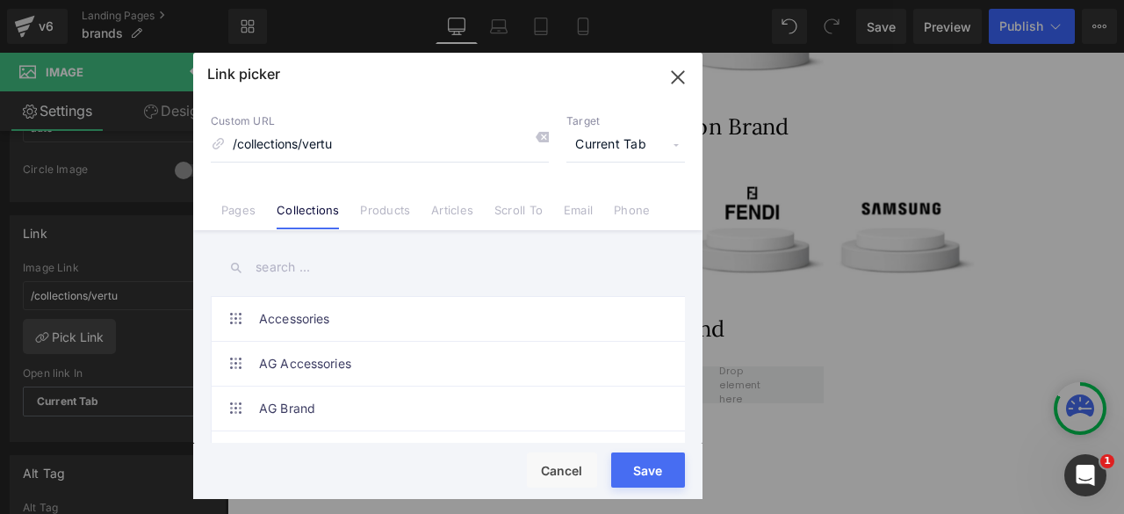
click at [274, 270] on input "text" at bounding box center [448, 268] width 474 height 40
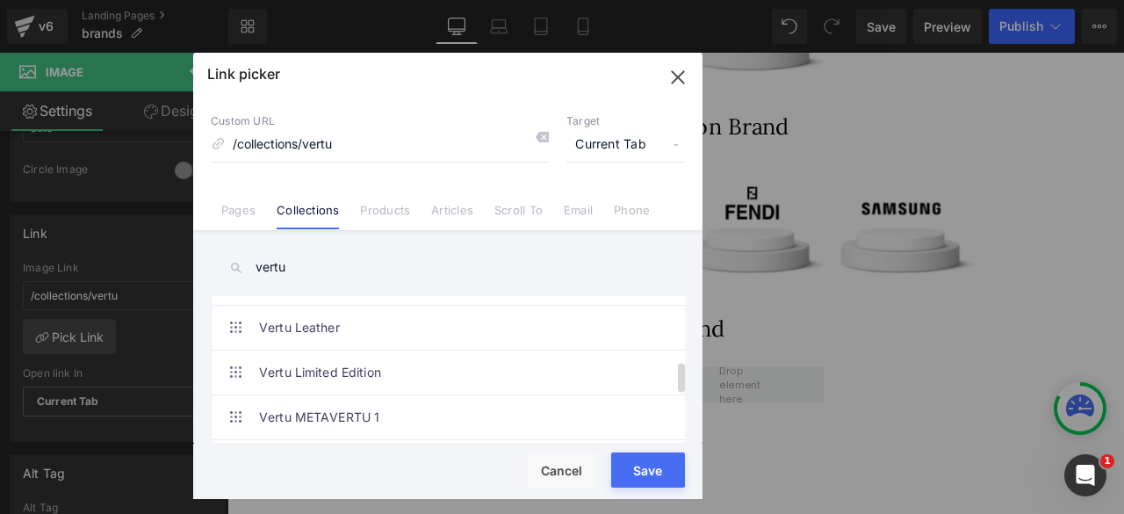
scroll to position [306, 0]
type input "vertu"
click at [0, 0] on button "Save" at bounding box center [0, 0] width 0 height 0
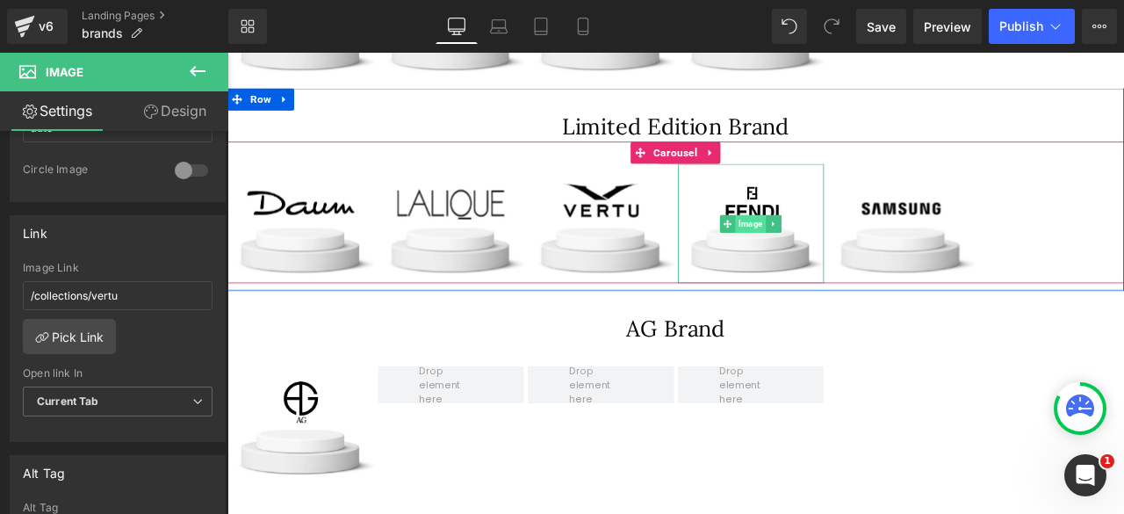
click at [846, 255] on span "Image" at bounding box center [848, 255] width 36 height 21
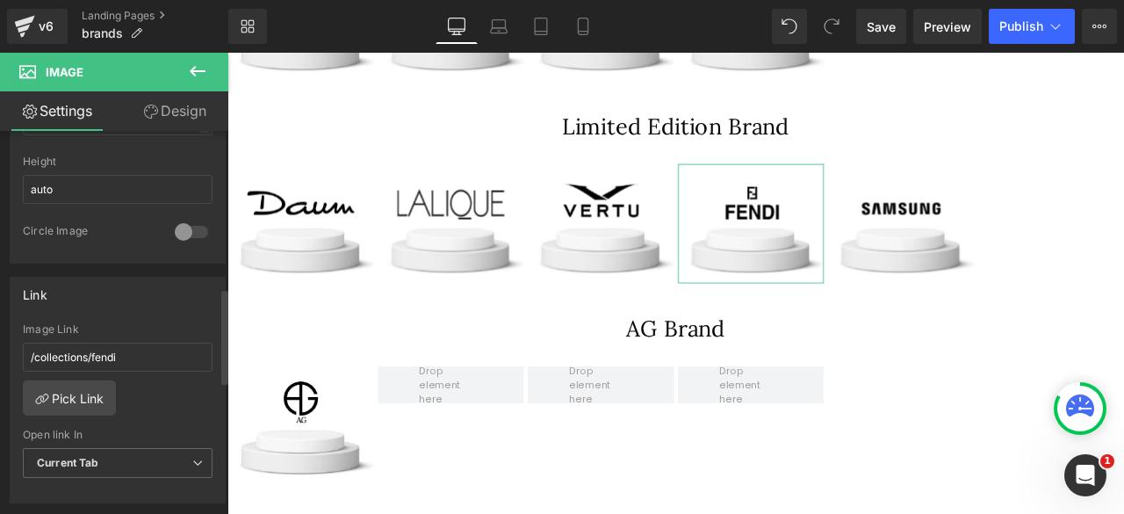
scroll to position [637, 0]
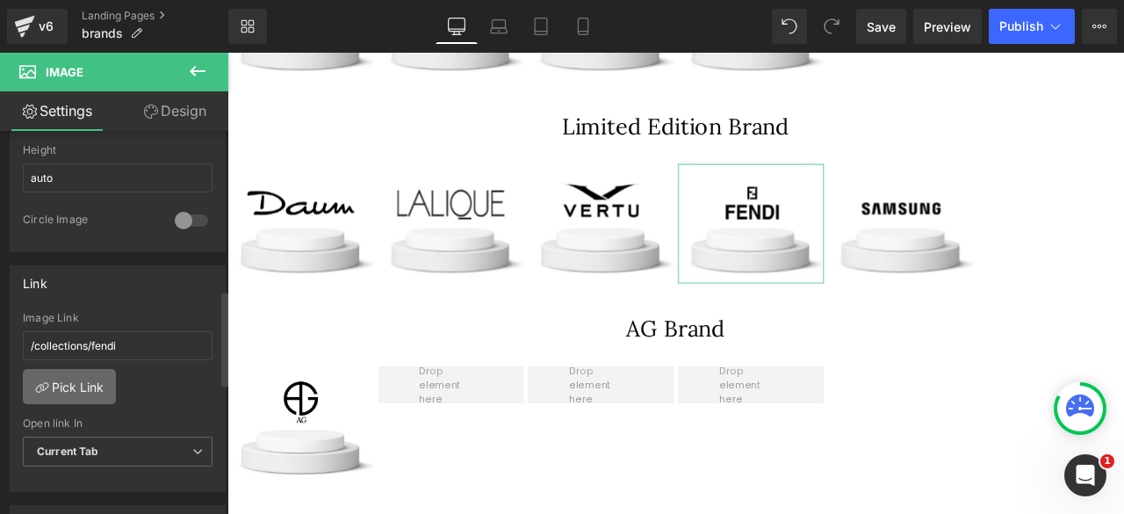
click at [56, 377] on link "Pick Link" at bounding box center [69, 386] width 93 height 35
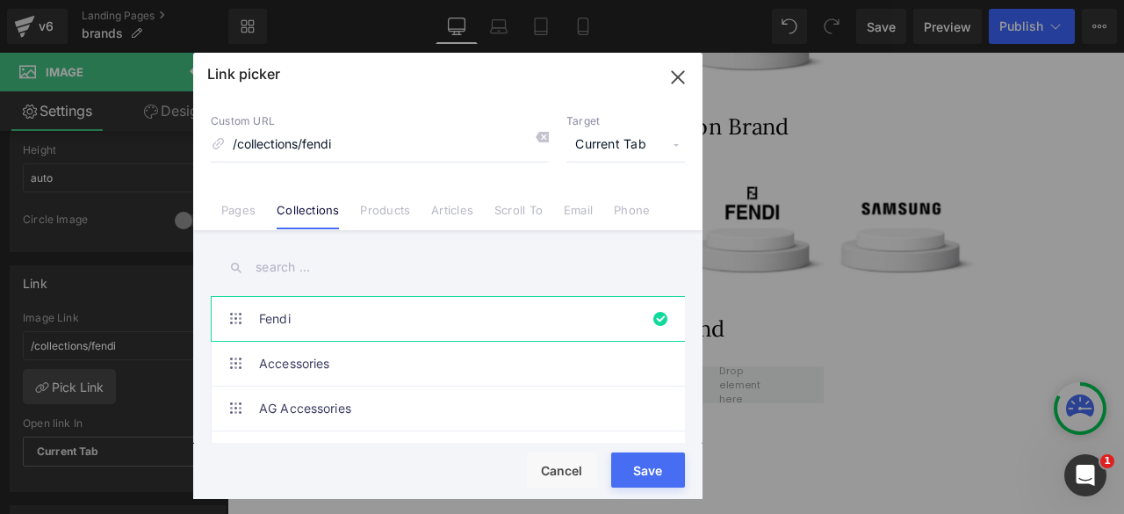
click at [0, 0] on input "text" at bounding box center [0, 0] width 0 height 0
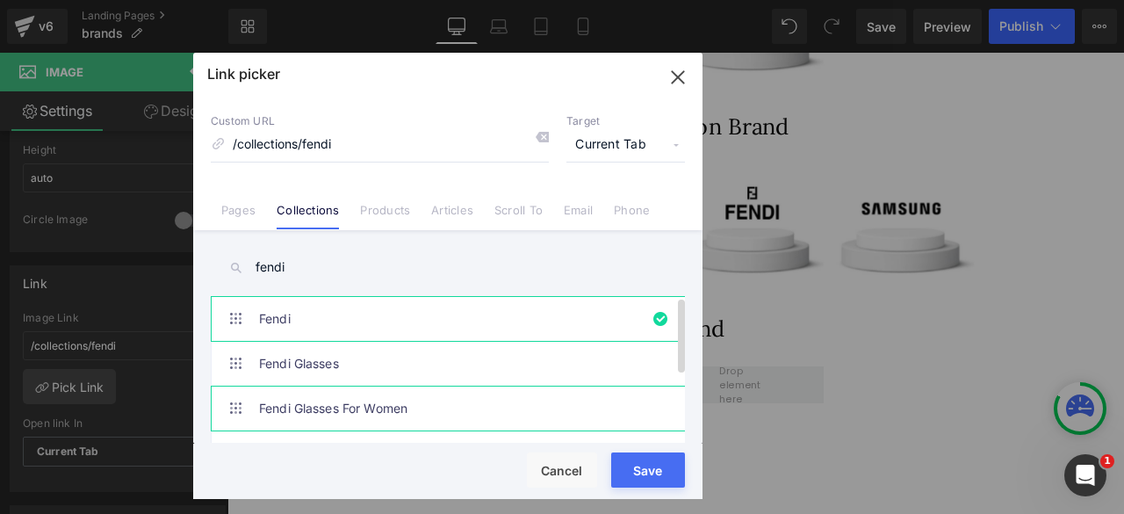
scroll to position [126, 0]
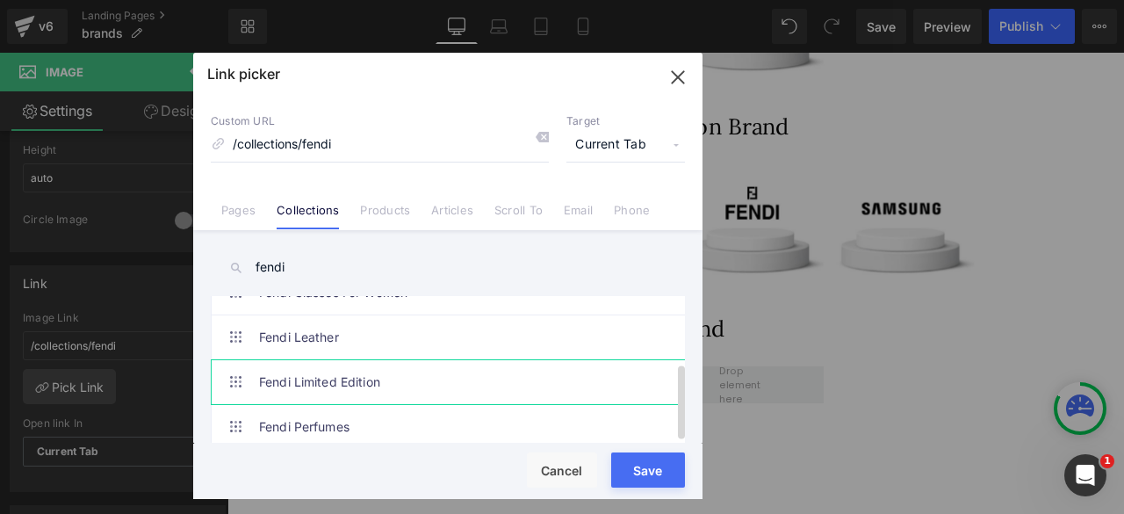
type input "fendi"
click at [0, 0] on link "Fendi Limited Edition" at bounding box center [0, 0] width 0 height 0
click at [0, 0] on button "Save" at bounding box center [0, 0] width 0 height 0
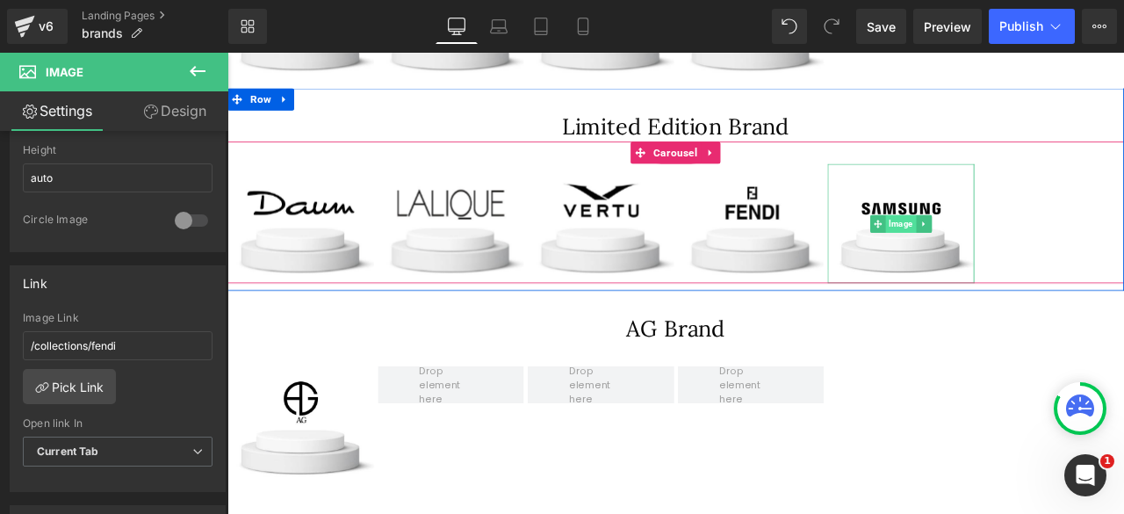
click at [1018, 255] on span "Image" at bounding box center [1025, 255] width 36 height 21
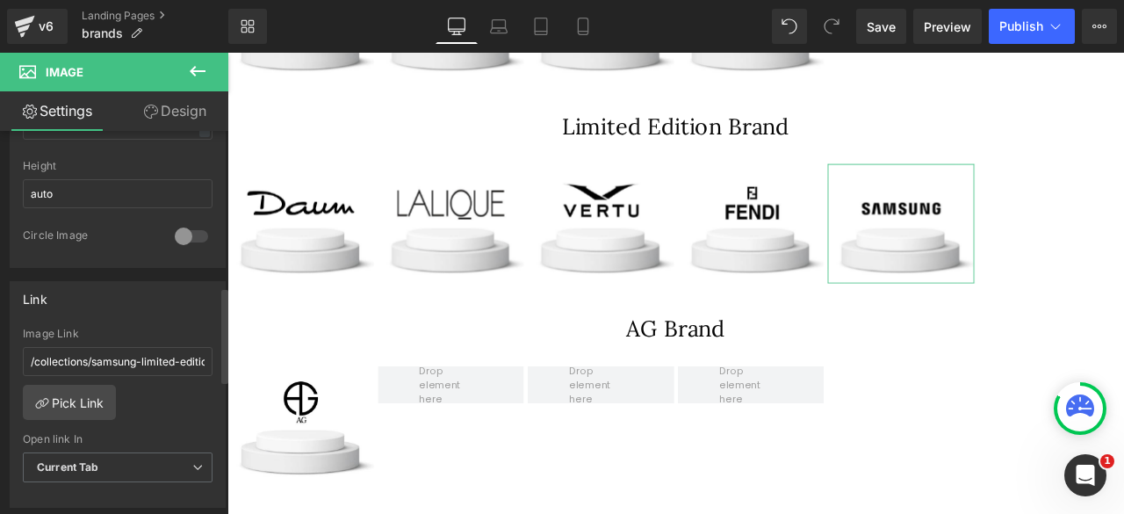
scroll to position [629, 0]
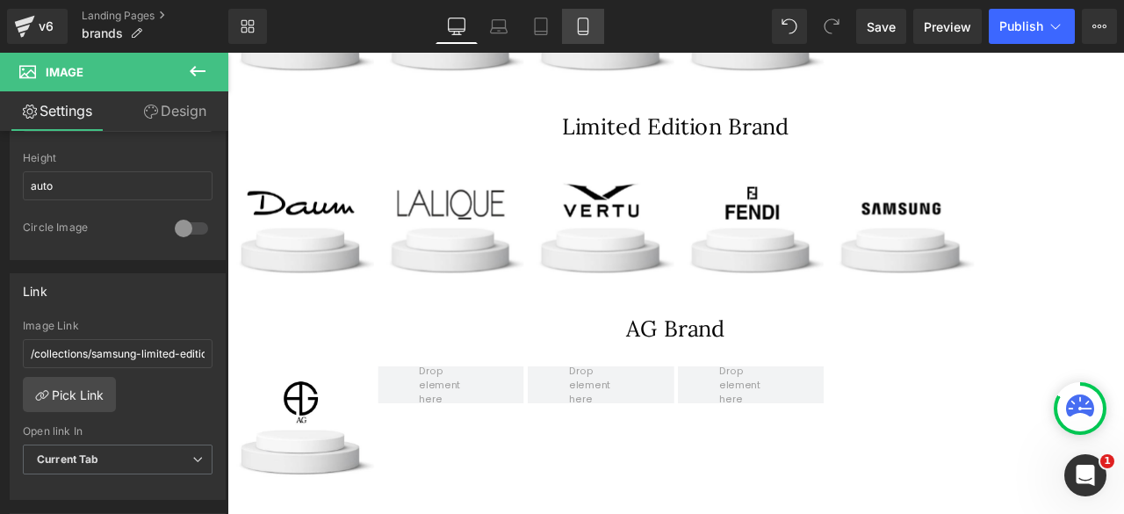
click at [578, 26] on icon at bounding box center [583, 27] width 18 height 18
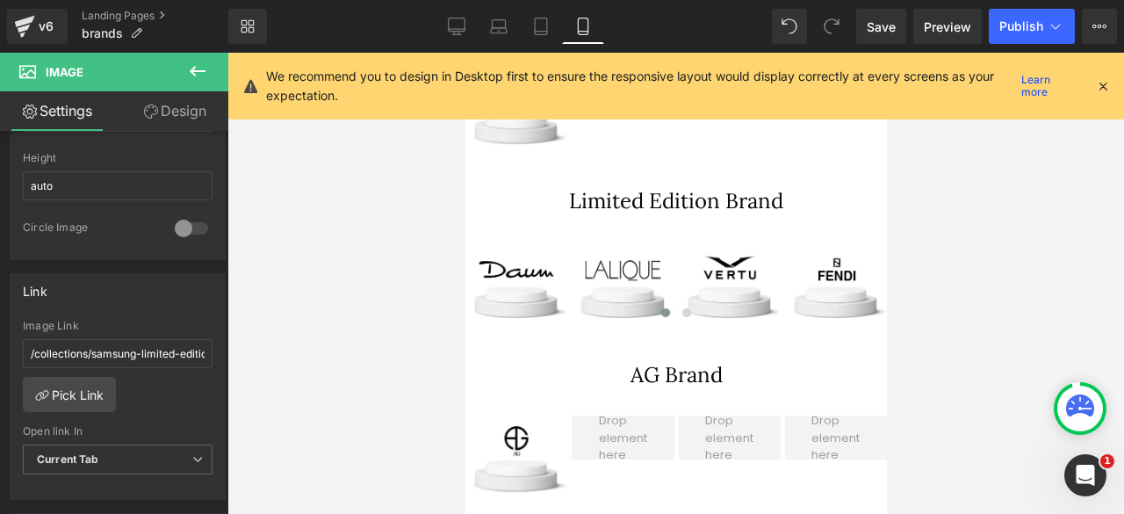
scroll to position [2206, 0]
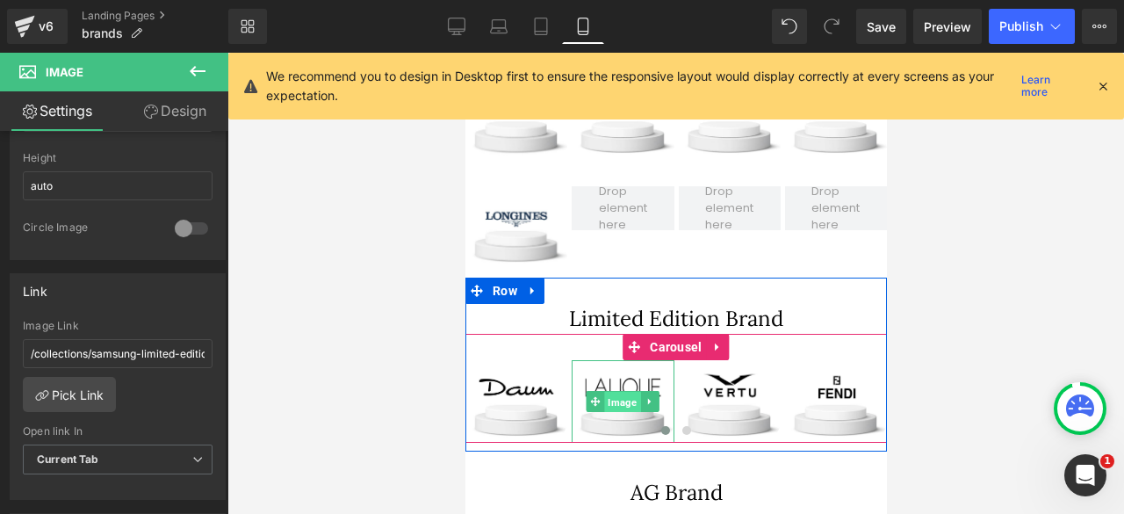
click at [616, 398] on span "Image" at bounding box center [622, 401] width 36 height 21
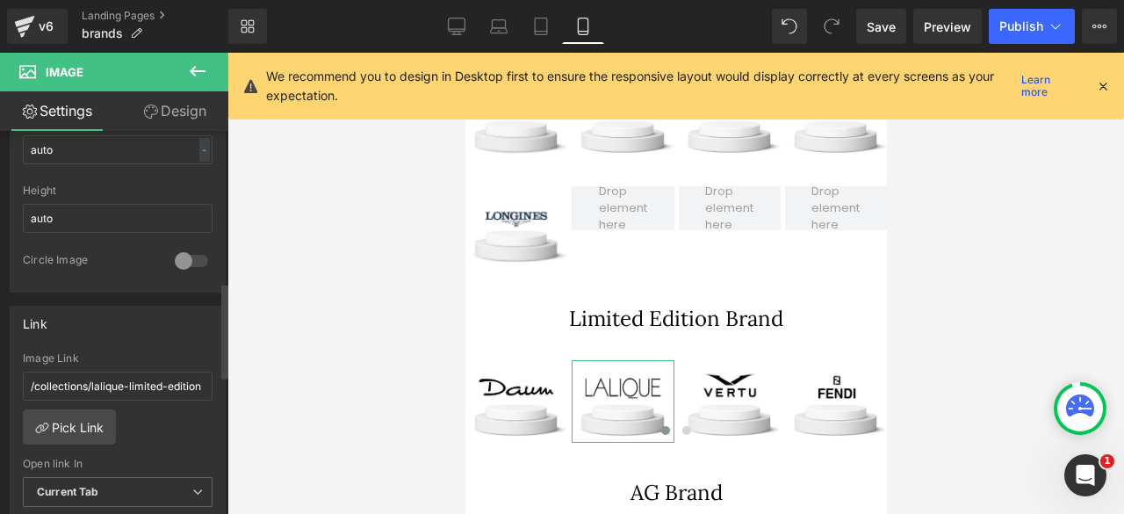
scroll to position [607, 0]
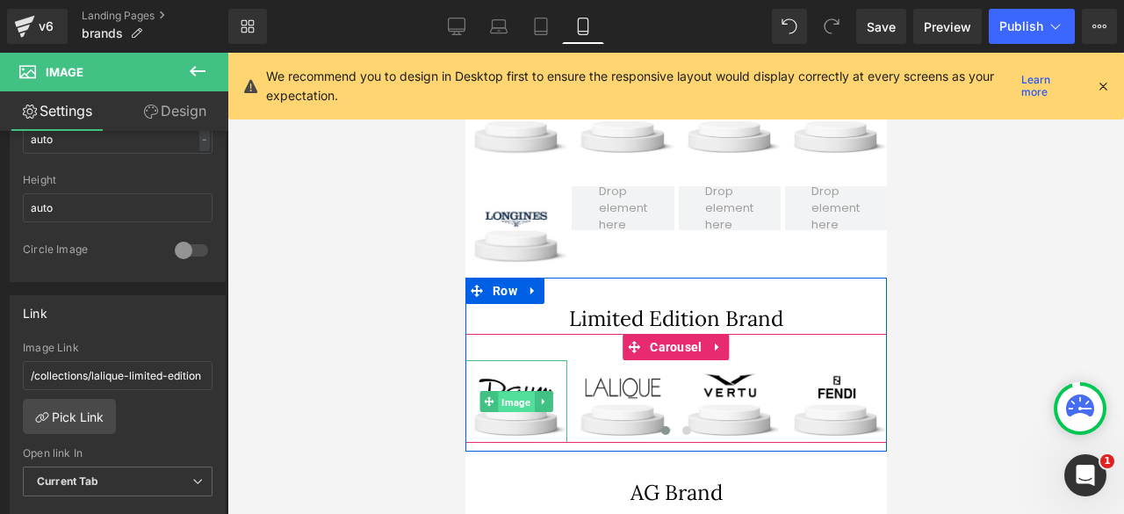
click at [512, 398] on span "Image" at bounding box center [516, 401] width 36 height 21
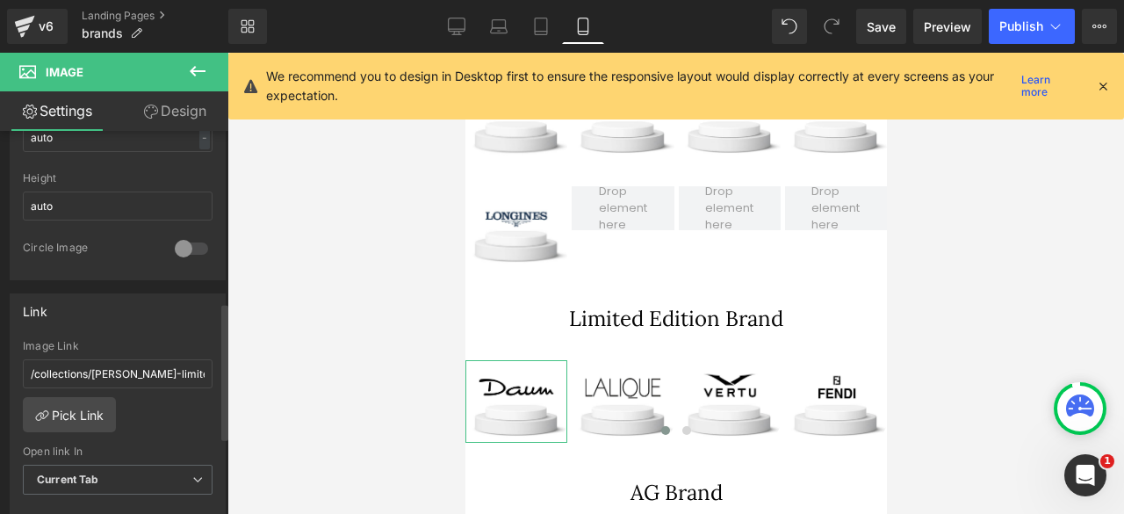
scroll to position [610, 0]
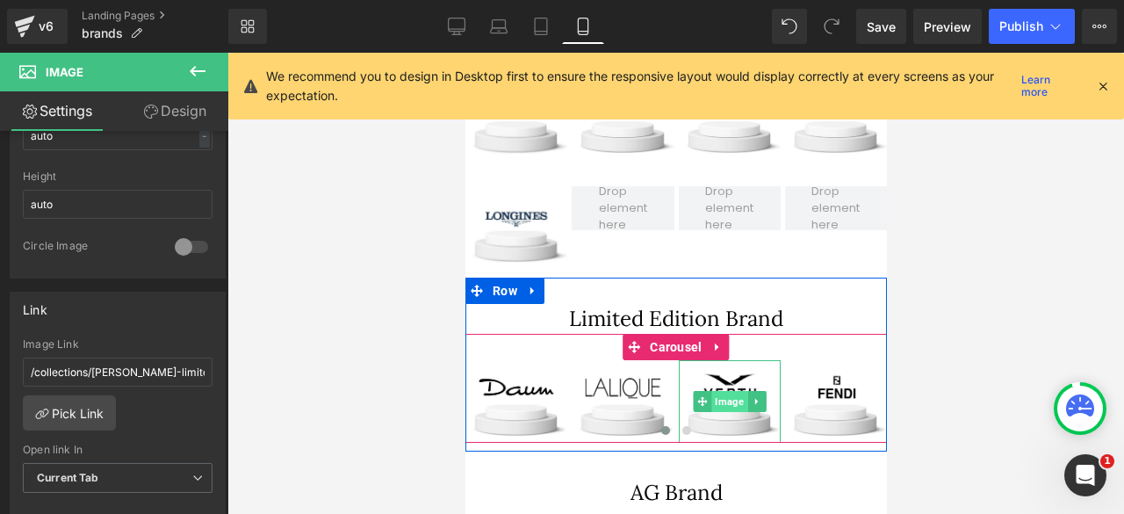
click at [726, 398] on span "Image" at bounding box center [728, 401] width 36 height 21
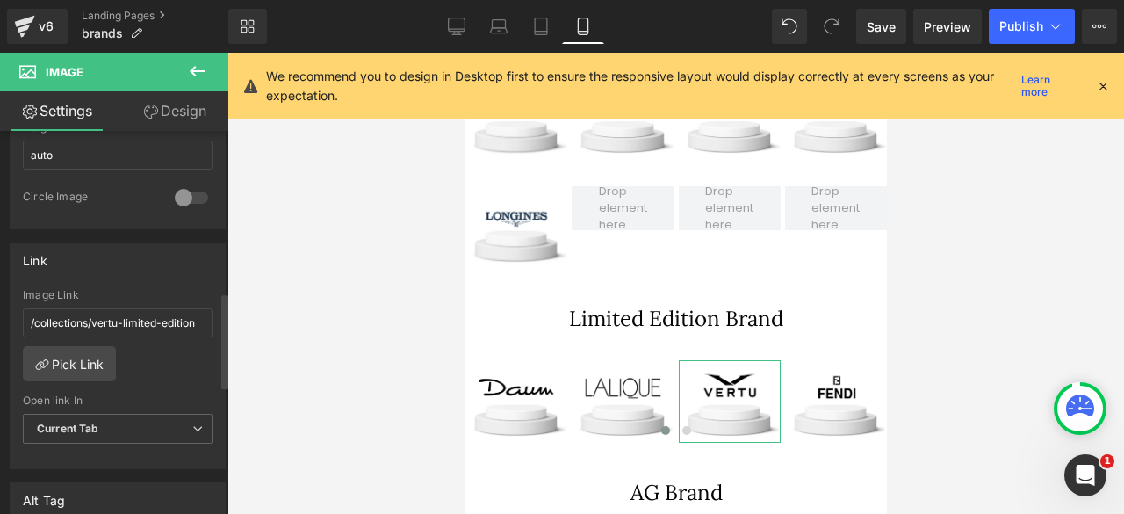
scroll to position [664, 0]
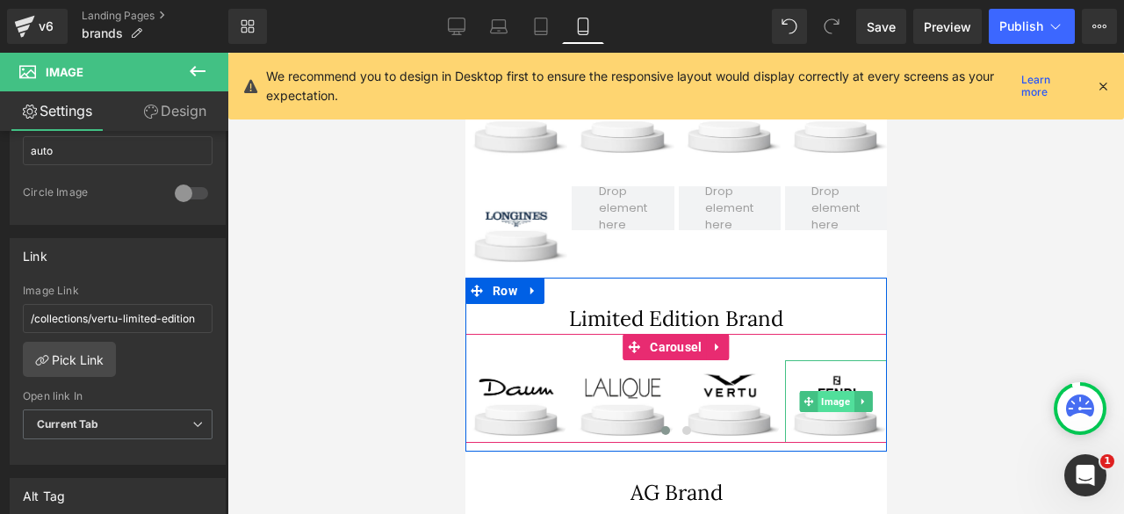
click at [830, 398] on span "Image" at bounding box center [834, 401] width 36 height 21
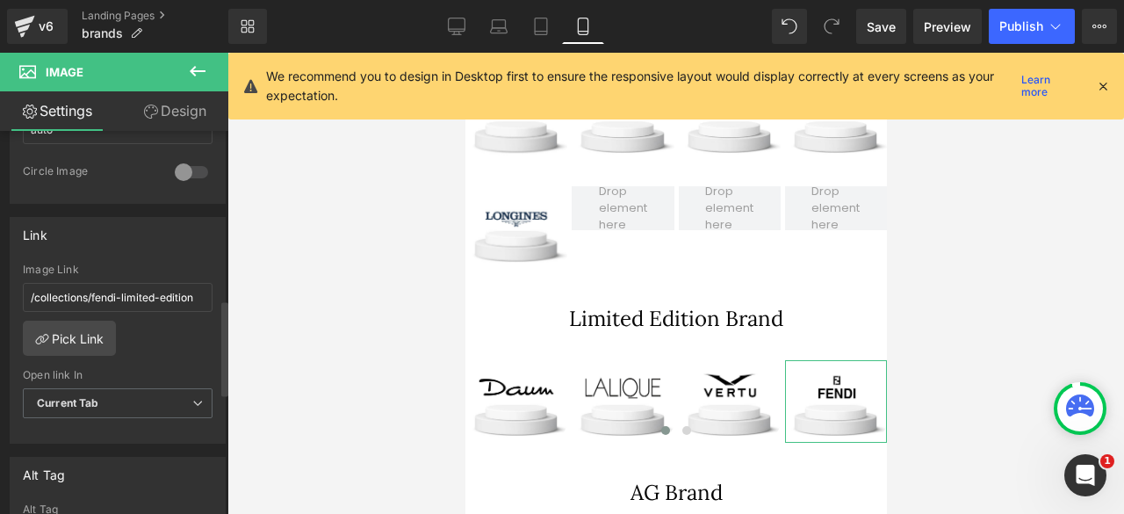
scroll to position [687, 0]
click at [1028, 21] on span "Publish" at bounding box center [1021, 26] width 44 height 14
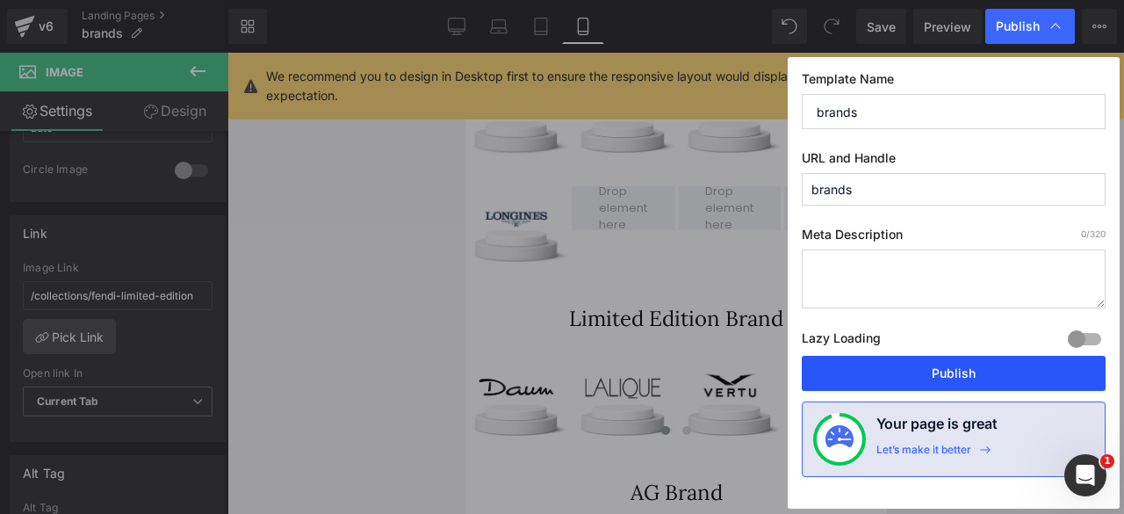
click at [0, 0] on button "Publish" at bounding box center [0, 0] width 0 height 0
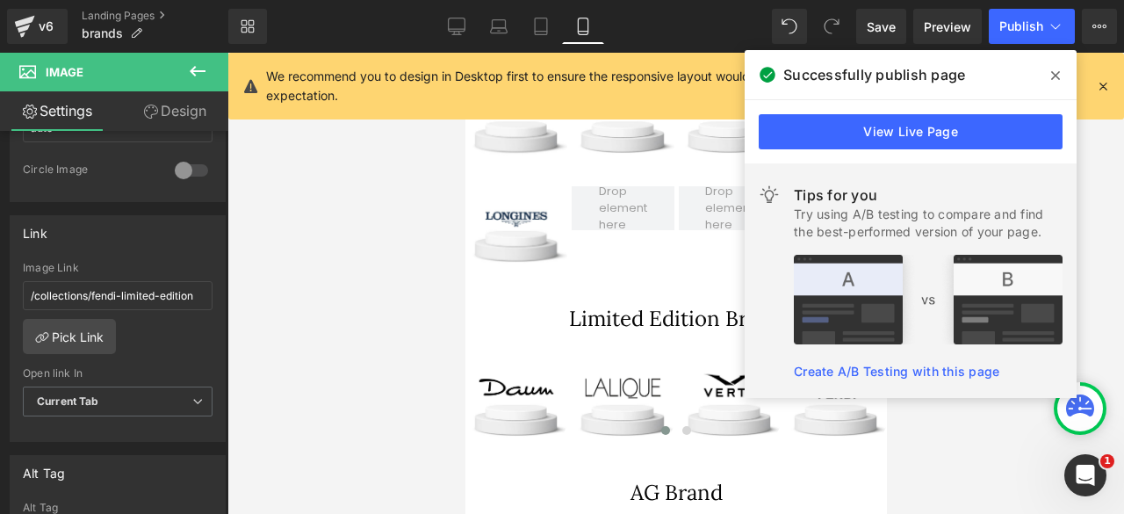
click at [0, 0] on icon at bounding box center [0, 0] width 0 height 0
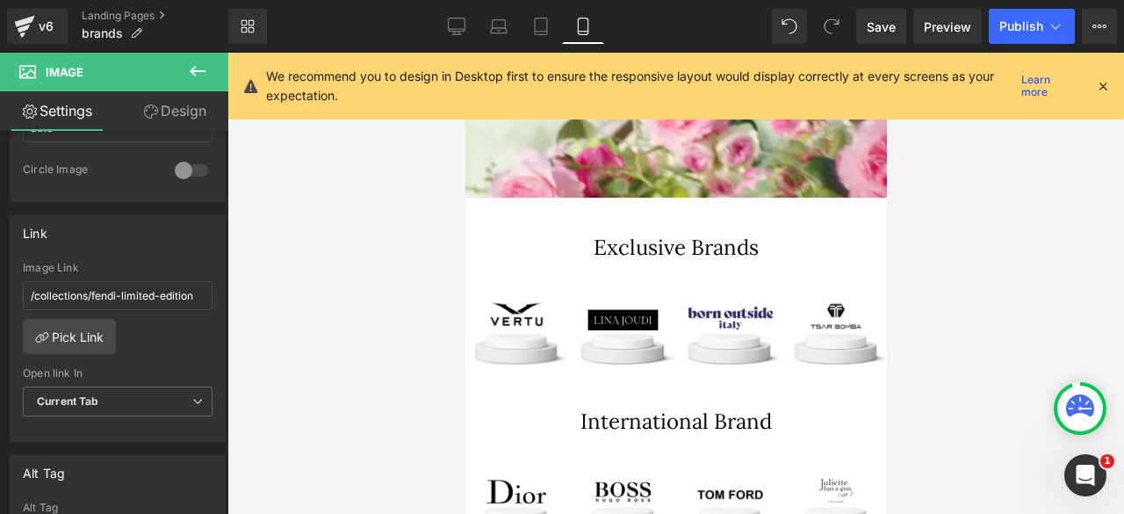
scroll to position [527, 0]
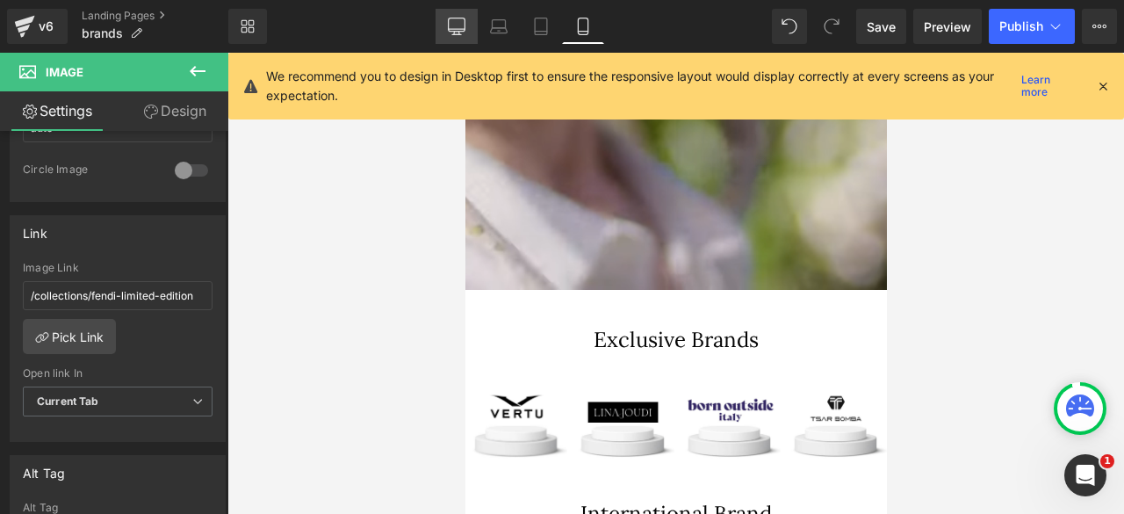
click at [457, 24] on icon at bounding box center [457, 27] width 18 height 18
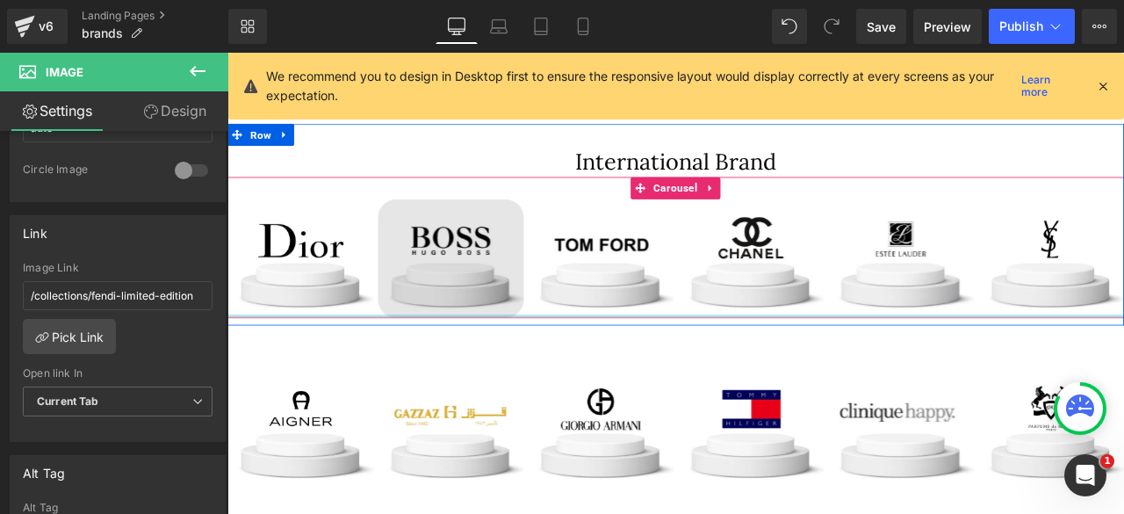
scroll to position [733, 0]
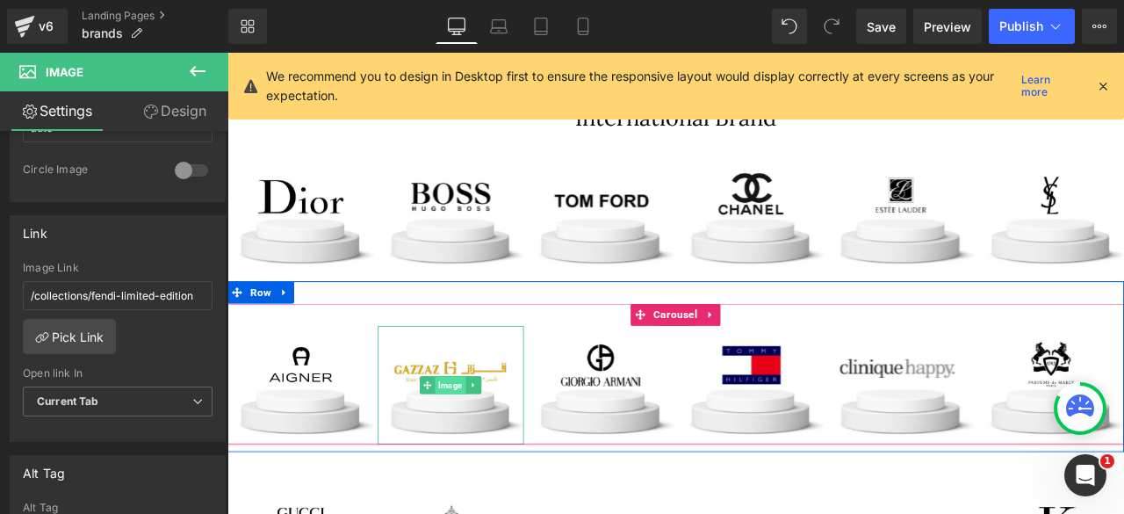
click at [490, 450] on span "Image" at bounding box center [492, 447] width 36 height 21
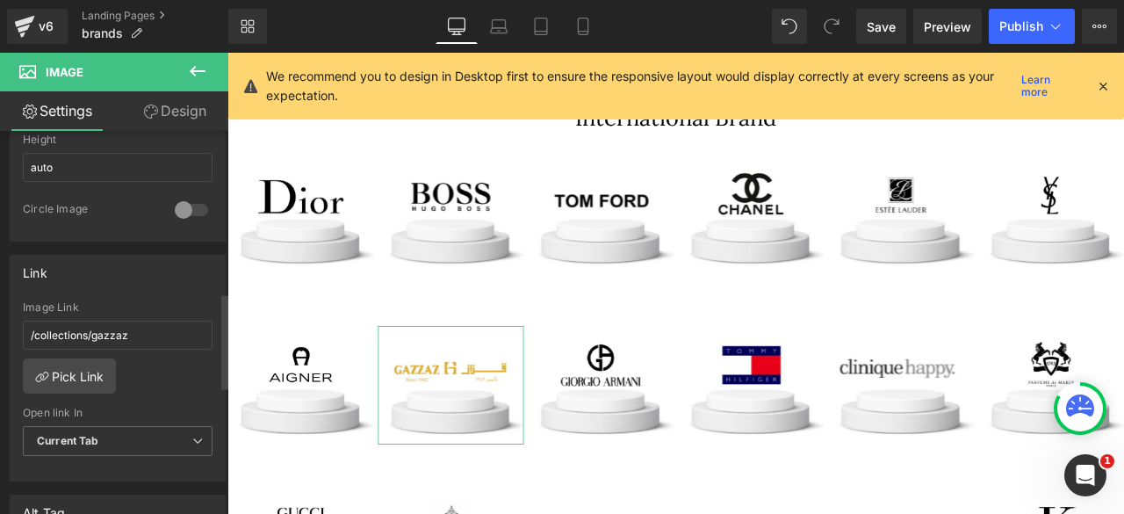
scroll to position [648, 0]
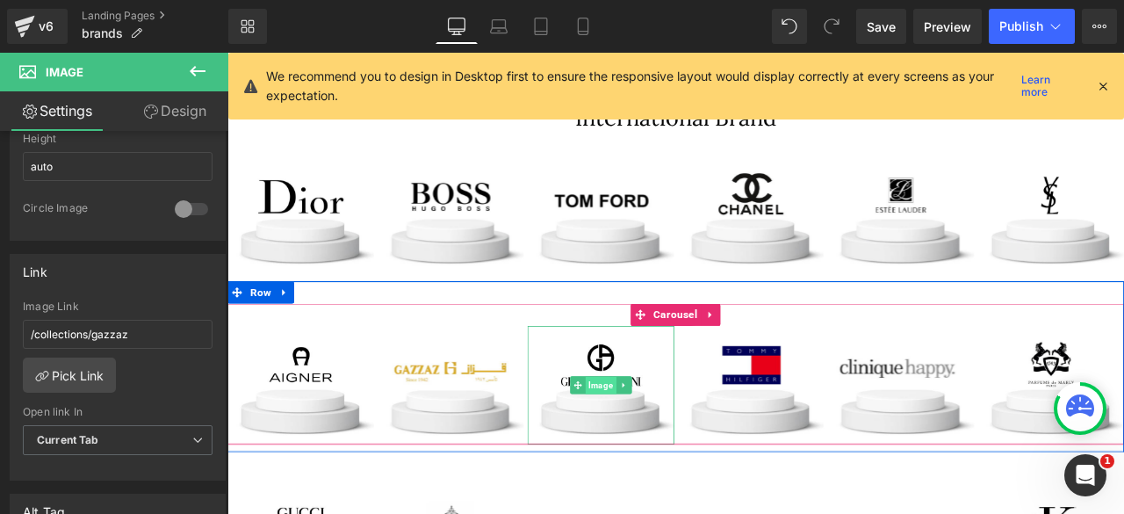
click at [665, 447] on span "Image" at bounding box center [669, 447] width 36 height 21
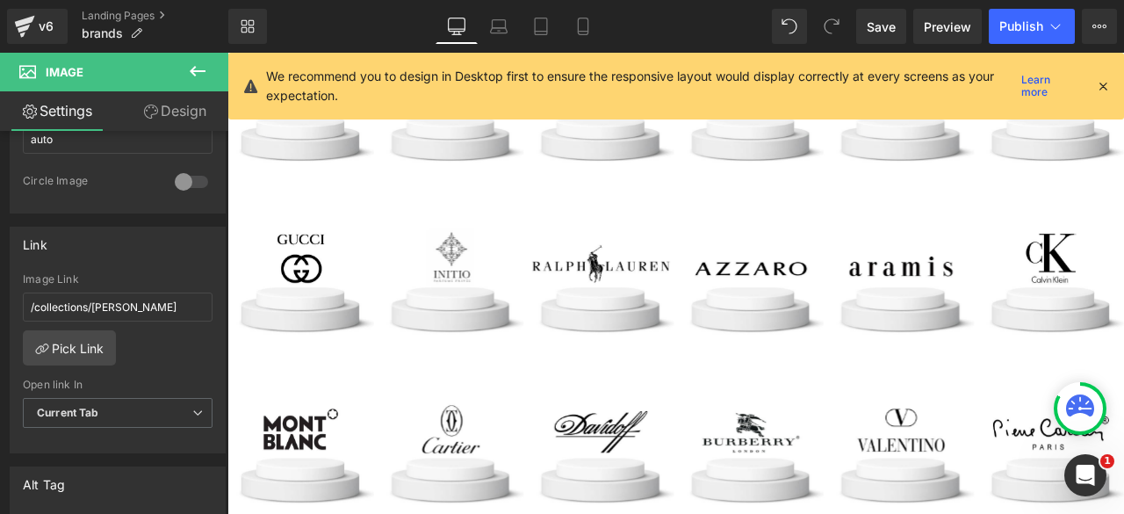
scroll to position [1069, 0]
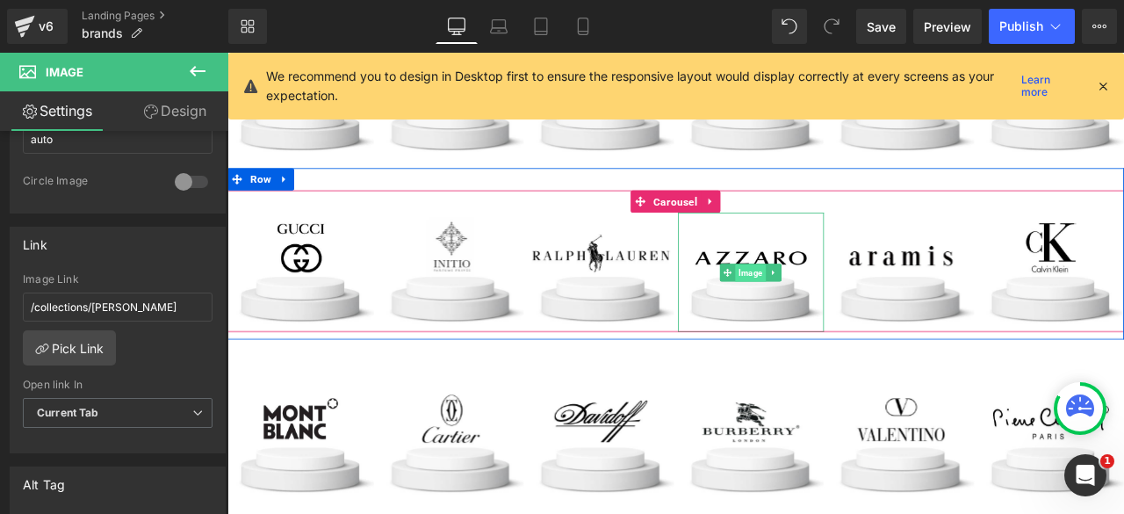
click at [840, 306] on span "Image" at bounding box center [848, 313] width 36 height 21
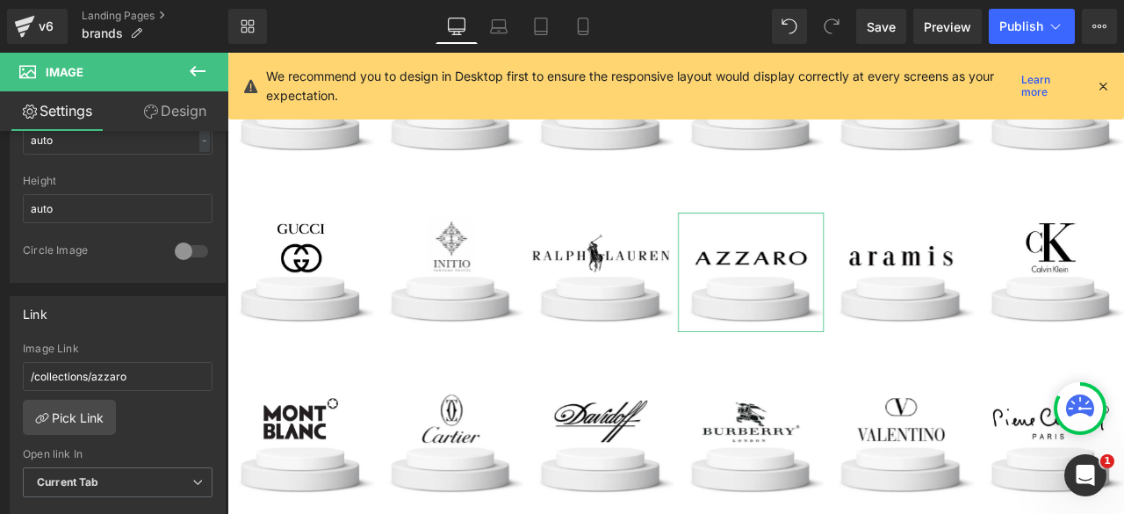
scroll to position [646, 0]
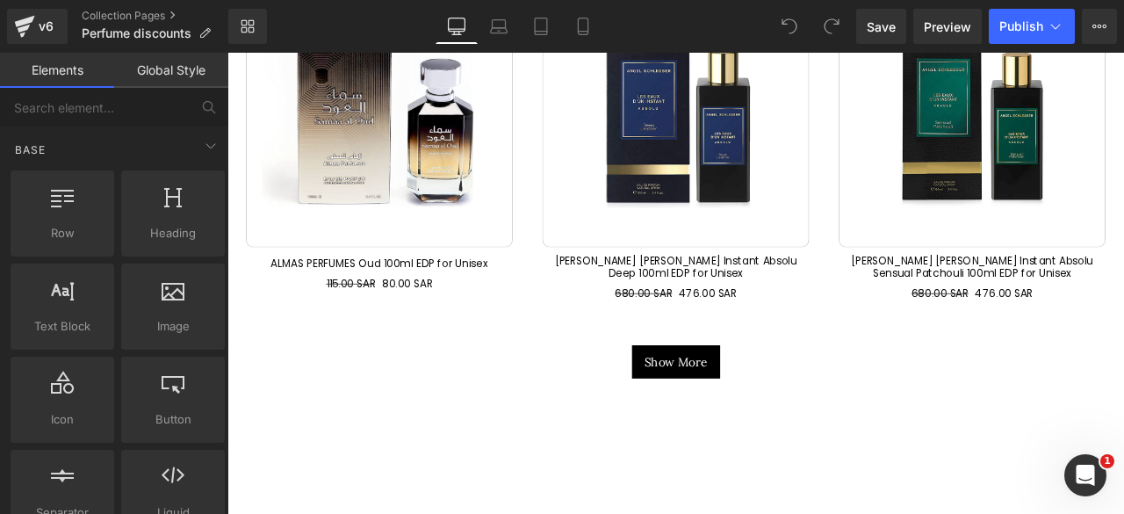
scroll to position [2916, 0]
